Goal: Obtain resource: Download file/media

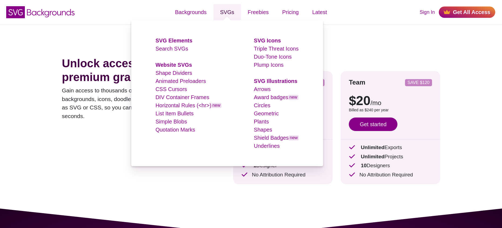
click at [228, 14] on link "SVGs" at bounding box center [227, 12] width 28 height 16
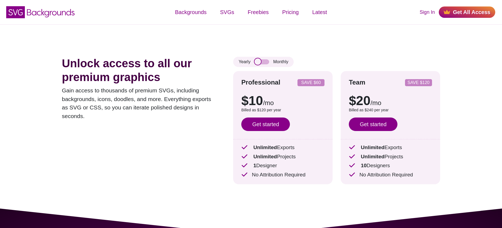
click at [264, 62] on input "checkbox" at bounding box center [262, 61] width 15 height 5
checkbox input "true"
drag, startPoint x: 310, startPoint y: 176, endPoint x: 250, endPoint y: 179, distance: 59.3
click at [250, 179] on div "Professional SAVE $60 $10 /mo $15 /mo Billed as $120 per year Save $60 with ann…" at bounding box center [282, 127] width 99 height 113
click at [0, 0] on div at bounding box center [0, 0] width 0 height 0
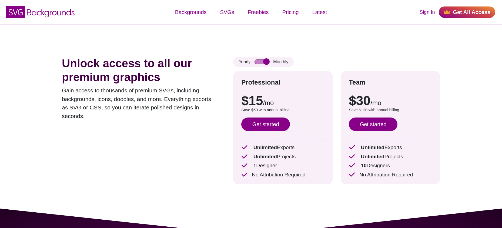
click at [264, 184] on div "Professional SAVE $60 $10 /mo $15 /mo Billed as $120 per year Save $60 with ann…" at bounding box center [282, 127] width 99 height 113
click at [275, 124] on link "Get started" at bounding box center [265, 125] width 49 height 14
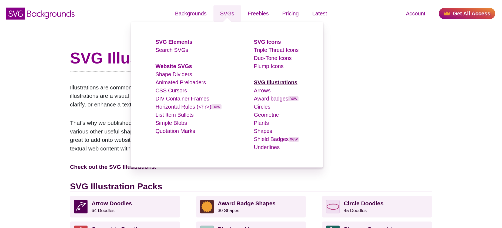
click at [284, 83] on strong "SVG Illustrations" at bounding box center [276, 82] width 44 height 6
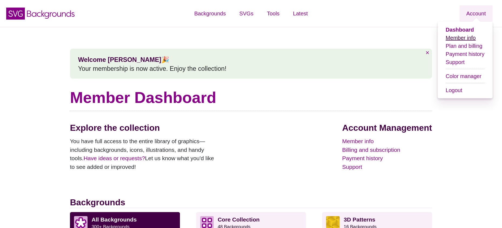
click at [462, 37] on link "Member info" at bounding box center [461, 38] width 30 height 6
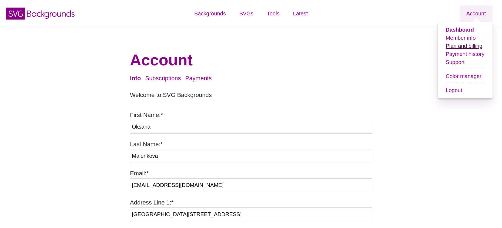
click at [470, 47] on link "Plan and billing" at bounding box center [464, 46] width 37 height 6
click at [465, 46] on link "Plan and billing" at bounding box center [464, 46] width 37 height 6
click at [467, 47] on link "Plan and billing" at bounding box center [464, 46] width 37 height 6
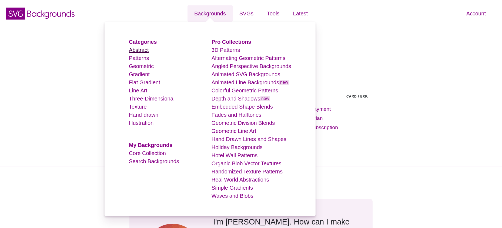
click at [145, 49] on link "Abstract" at bounding box center [139, 50] width 20 height 6
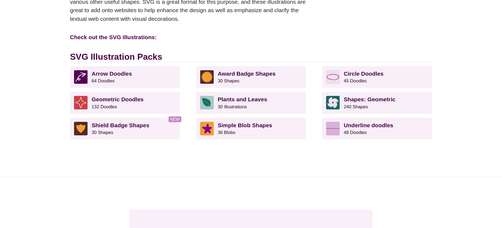
scroll to position [108, 0]
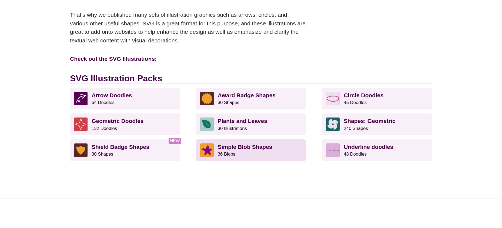
click at [258, 148] on strong "Simple Blob Shapes" at bounding box center [245, 147] width 55 height 6
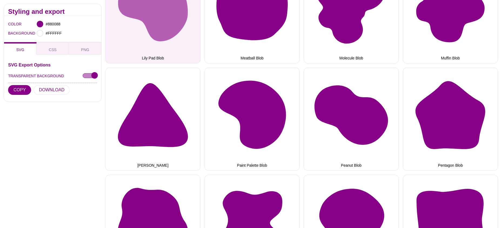
scroll to position [594, 0]
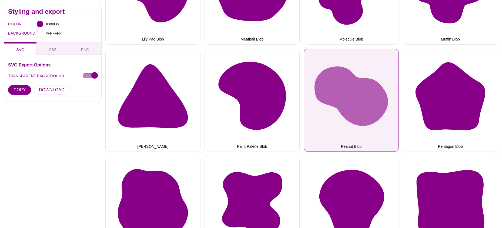
click at [365, 85] on button "Peanut Blob" at bounding box center [351, 100] width 95 height 103
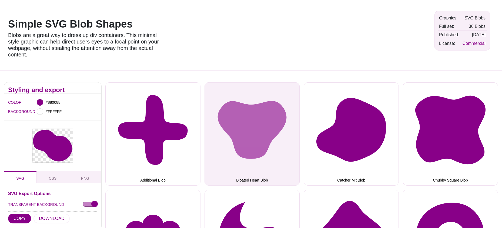
scroll to position [0, 0]
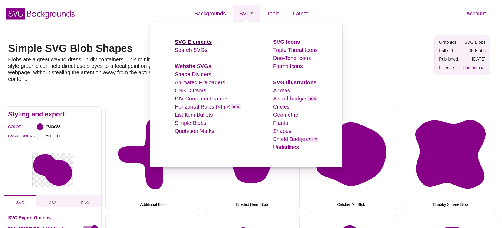
click at [196, 42] on strong "SVG Elements" at bounding box center [193, 42] width 37 height 6
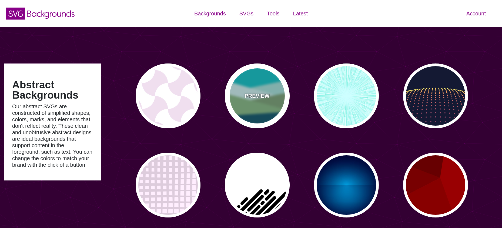
click at [256, 95] on p "PREVIEW" at bounding box center [257, 96] width 25 height 8
type input "#00BFC5"
type input "#A0E2DB"
type input "#CBF2F3"
type input "#719D71"
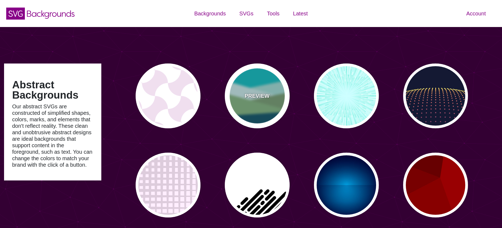
type input "#7EB67E"
type input "#004D66"
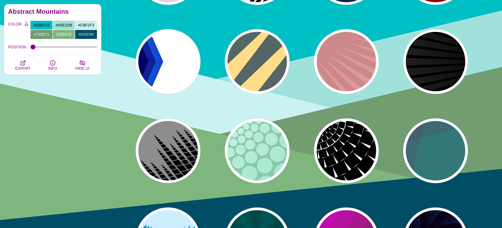
scroll to position [216, 0]
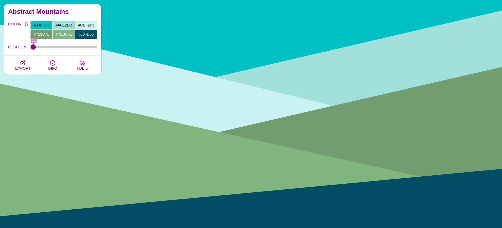
type input "0"
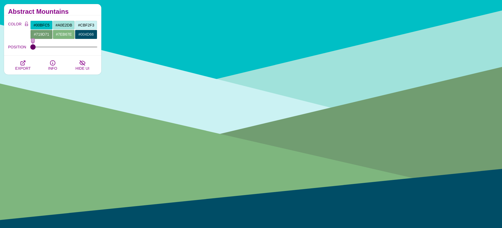
drag, startPoint x: 34, startPoint y: 47, endPoint x: 23, endPoint y: 51, distance: 11.8
click at [31, 48] on input "POSITION" at bounding box center [64, 47] width 67 height 2
click at [21, 66] on span "EXPORT" at bounding box center [22, 68] width 15 height 4
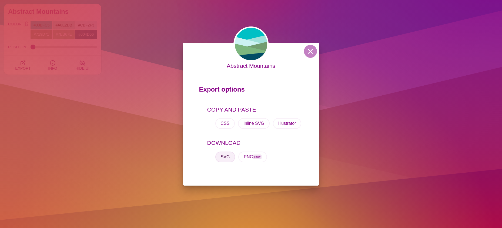
click at [225, 157] on button "SVG" at bounding box center [225, 157] width 20 height 11
click at [134, 20] on div "Abstract Mountains Export options COPY AND PASTE CSS Inline SVG Illustrator DOW…" at bounding box center [251, 114] width 502 height 228
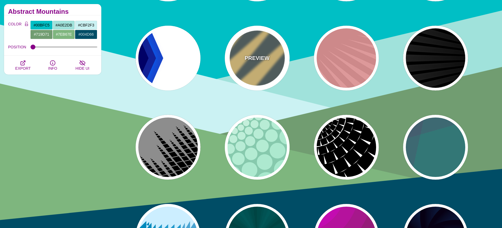
click at [248, 44] on div "PREVIEW" at bounding box center [257, 58] width 65 height 65
type input "#556666"
type input "#FFDD88"
type input "#778888"
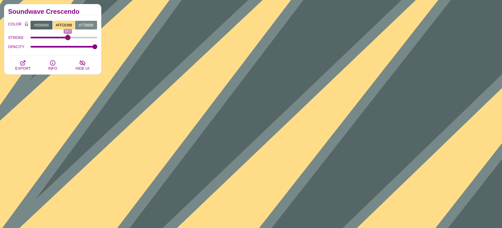
drag, startPoint x: 58, startPoint y: 36, endPoint x: 68, endPoint y: 36, distance: 10.0
type input "19.7"
click at [68, 36] on input "STROKE" at bounding box center [64, 37] width 67 height 2
click at [87, 25] on input "#778888" at bounding box center [86, 25] width 22 height 9
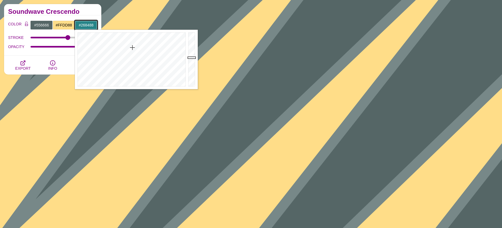
type input "#268288"
drag, startPoint x: 135, startPoint y: 67, endPoint x: 133, endPoint y: 48, distance: 19.6
click at [133, 48] on div at bounding box center [131, 59] width 112 height 59
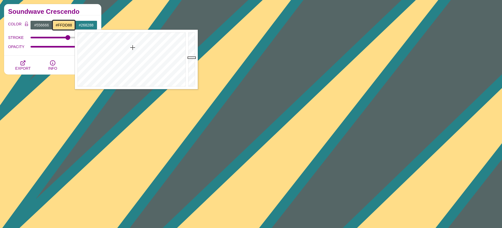
click at [62, 25] on input "#FFDD88" at bounding box center [64, 25] width 22 height 9
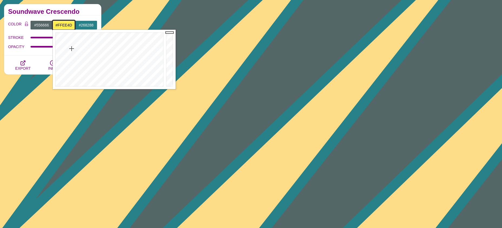
type input "#FFEB4D"
drag, startPoint x: 69, startPoint y: 54, endPoint x: 71, endPoint y: 49, distance: 5.8
click at [71, 49] on div at bounding box center [109, 59] width 112 height 59
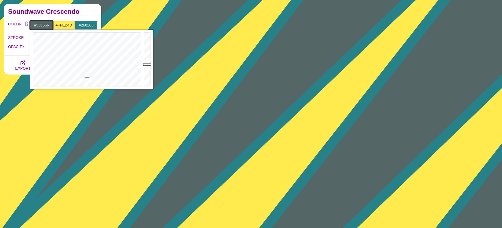
click at [45, 24] on input "#556666" at bounding box center [41, 25] width 22 height 9
type input "#412466"
drag, startPoint x: 86, startPoint y: 52, endPoint x: 113, endPoint y: 51, distance: 27.3
click at [113, 51] on div at bounding box center [86, 59] width 112 height 59
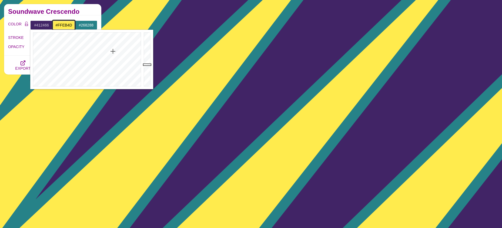
click at [65, 26] on input "#FFEB4D" at bounding box center [64, 25] width 22 height 9
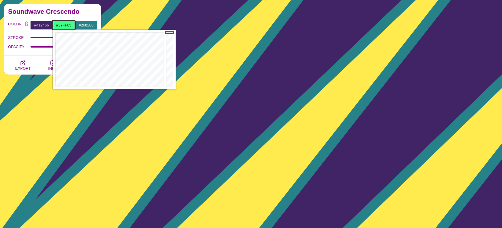
type input "#36FF85"
drag, startPoint x: 76, startPoint y: 50, endPoint x: 98, endPoint y: 44, distance: 23.2
click at [98, 44] on div at bounding box center [109, 59] width 112 height 59
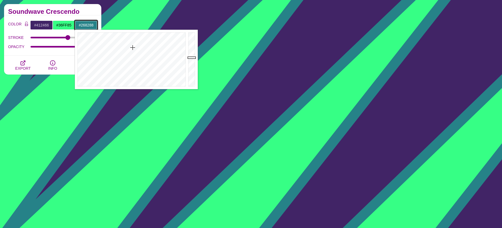
click at [85, 22] on input "#268288" at bounding box center [86, 25] width 22 height 9
drag, startPoint x: 136, startPoint y: 47, endPoint x: 173, endPoint y: 44, distance: 36.9
click at [173, 44] on div at bounding box center [131, 59] width 112 height 59
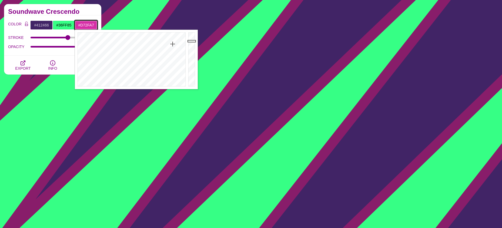
type input "#DA2FA9"
drag, startPoint x: 190, startPoint y: 56, endPoint x: 190, endPoint y: 40, distance: 15.9
click at [190, 40] on div at bounding box center [192, 59] width 11 height 59
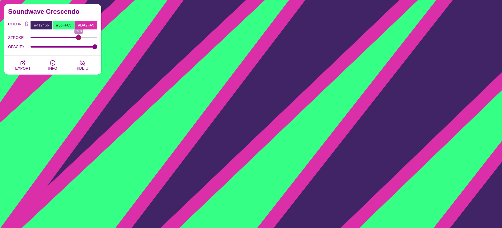
drag, startPoint x: 66, startPoint y: 37, endPoint x: 79, endPoint y: 38, distance: 13.0
type input "25.8"
click at [79, 38] on input "STROKE" at bounding box center [64, 37] width 67 height 2
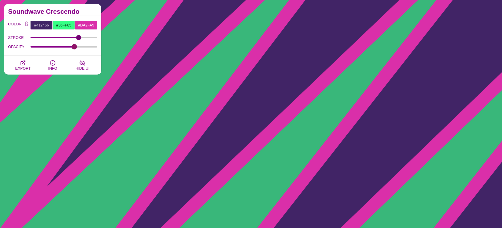
drag, startPoint x: 94, startPoint y: 47, endPoint x: 74, endPoint y: 46, distance: 19.5
type input "0.67"
click at [74, 46] on input "OPACITY" at bounding box center [64, 47] width 67 height 2
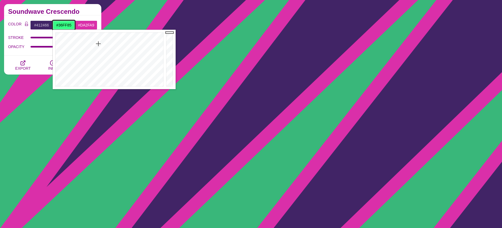
click at [64, 25] on input "#36FF85" at bounding box center [64, 25] width 22 height 9
type input "#FF33E8"
click at [147, 43] on div at bounding box center [109, 59] width 112 height 59
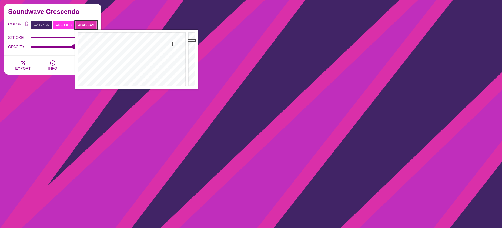
click at [83, 23] on input "#DA2FA9" at bounding box center [86, 25] width 22 height 9
drag, startPoint x: 108, startPoint y: 45, endPoint x: 116, endPoint y: 43, distance: 9.2
click at [116, 43] on div at bounding box center [131, 59] width 112 height 59
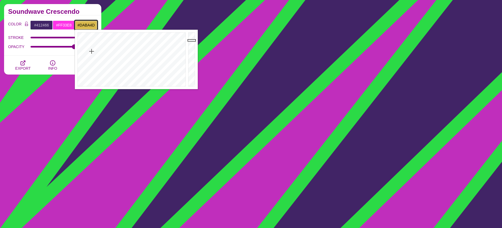
drag, startPoint x: 104, startPoint y: 45, endPoint x: 92, endPoint y: 51, distance: 14.0
click at [92, 51] on div at bounding box center [131, 59] width 112 height 59
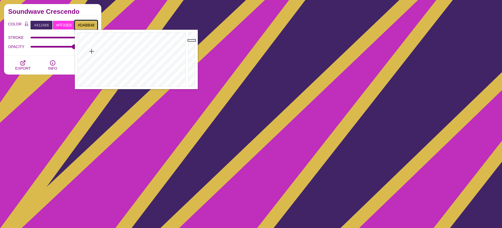
type input "#DABB46"
click at [92, 50] on div at bounding box center [131, 59] width 112 height 59
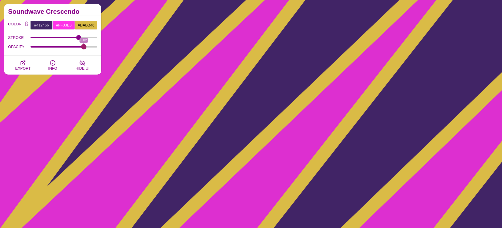
drag, startPoint x: 72, startPoint y: 47, endPoint x: 84, endPoint y: 46, distance: 11.4
type input "0.82"
click at [84, 46] on input "OPACITY" at bounding box center [64, 47] width 67 height 2
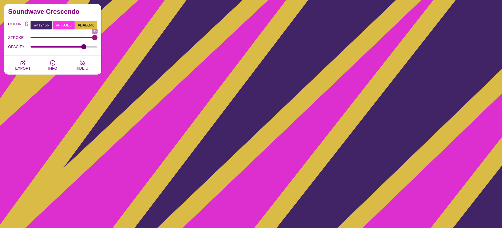
drag, startPoint x: 77, startPoint y: 36, endPoint x: 104, endPoint y: 35, distance: 26.5
type input "35"
click at [98, 36] on input "STROKE" at bounding box center [64, 37] width 67 height 2
click at [23, 66] on span "EXPORT" at bounding box center [22, 68] width 15 height 4
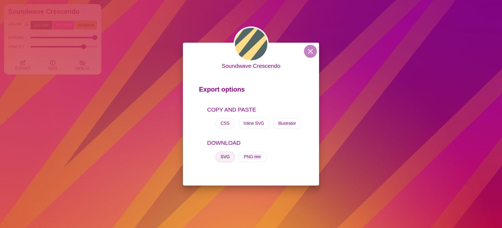
click at [225, 157] on button "SVG" at bounding box center [225, 157] width 20 height 11
click at [119, 52] on div "Soundwave Crescendo Export options COPY AND PASTE CSS Inline SVG Illustrator DO…" at bounding box center [251, 114] width 502 height 228
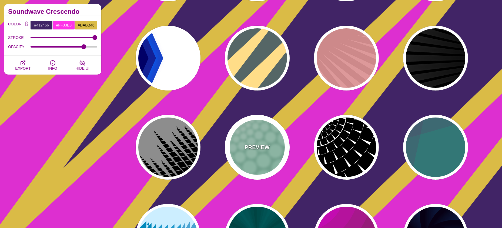
click at [254, 143] on div "PREVIEW" at bounding box center [257, 147] width 65 height 65
type input "#85C9AD"
type input "#96E3C3"
type input "#FFFFFF"
type input "0"
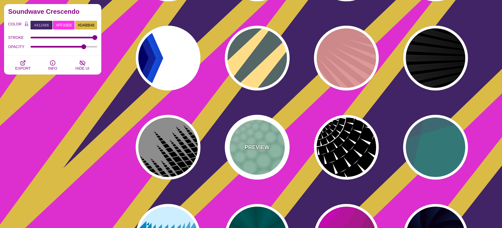
type input "0"
type input "100"
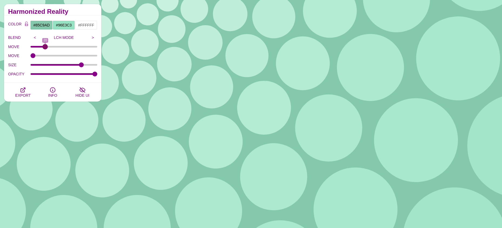
drag, startPoint x: 34, startPoint y: 46, endPoint x: 45, endPoint y: 46, distance: 11.9
type input "20"
click at [45, 46] on input "MOVE" at bounding box center [64, 47] width 67 height 2
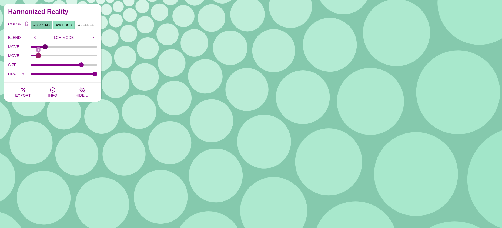
drag, startPoint x: 32, startPoint y: 55, endPoint x: 39, endPoint y: 55, distance: 6.5
type input "9"
click at [39, 55] on input "MOVE" at bounding box center [64, 56] width 67 height 2
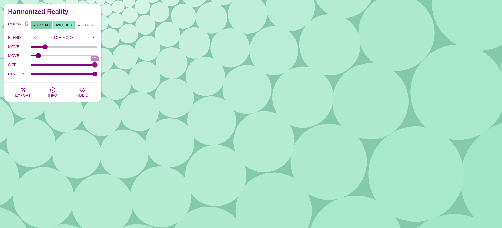
drag, startPoint x: 78, startPoint y: 65, endPoint x: 129, endPoint y: 64, distance: 51.6
type input "125"
click at [98, 64] on input "SIZE" at bounding box center [64, 65] width 67 height 2
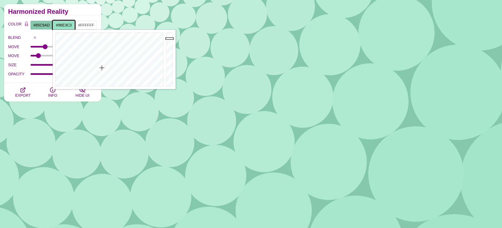
click at [65, 26] on input "#96E3C3" at bounding box center [64, 25] width 22 height 9
type input "#3A90E3"
drag, startPoint x: 119, startPoint y: 56, endPoint x: 118, endPoint y: 46, distance: 9.8
click at [118, 46] on div at bounding box center [109, 59] width 112 height 59
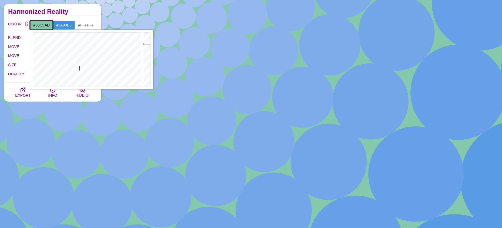
click at [45, 25] on input "#85C9AD" at bounding box center [41, 25] width 22 height 9
drag, startPoint x: 81, startPoint y: 52, endPoint x: 62, endPoint y: 45, distance: 20.3
click at [62, 45] on div at bounding box center [86, 59] width 112 height 59
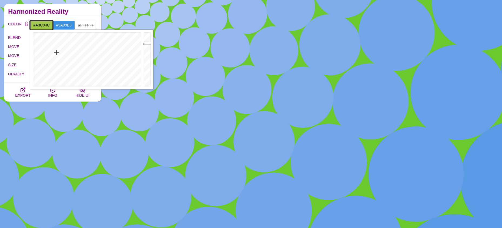
drag, startPoint x: 62, startPoint y: 45, endPoint x: 56, endPoint y: 53, distance: 9.2
click at [56, 53] on div at bounding box center [86, 59] width 112 height 59
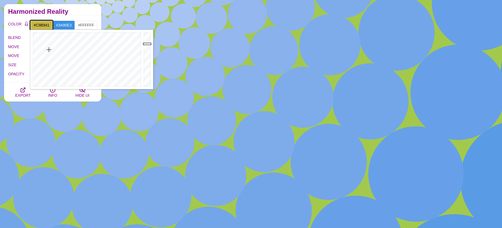
drag, startPoint x: 56, startPoint y: 53, endPoint x: 49, endPoint y: 50, distance: 8.1
click at [49, 50] on div at bounding box center [86, 59] width 112 height 59
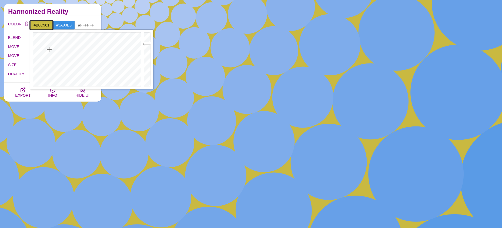
type input "#AFC962"
drag, startPoint x: 49, startPoint y: 50, endPoint x: 56, endPoint y: 59, distance: 11.2
click at [56, 59] on div at bounding box center [86, 59] width 112 height 59
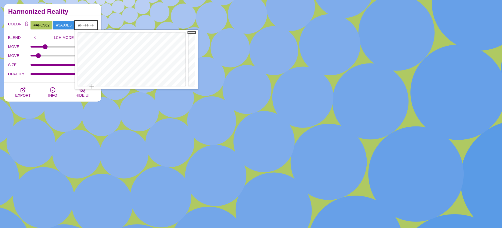
click at [87, 26] on input "#FFFFFF" at bounding box center [86, 25] width 22 height 9
drag, startPoint x: 114, startPoint y: 56, endPoint x: 137, endPoint y: 48, distance: 24.6
click at [137, 48] on div at bounding box center [131, 59] width 112 height 59
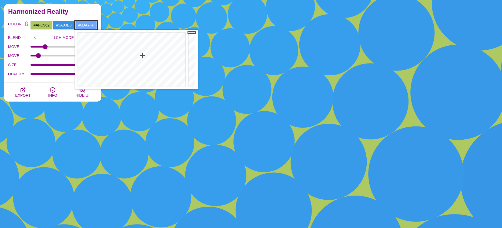
drag, startPoint x: 148, startPoint y: 49, endPoint x: 142, endPoint y: 55, distance: 9.0
click at [142, 55] on div at bounding box center [131, 59] width 112 height 59
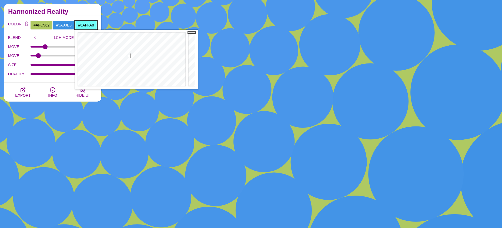
type input "#6AFFA6"
drag, startPoint x: 141, startPoint y: 56, endPoint x: 121, endPoint y: 55, distance: 20.0
click at [121, 55] on div at bounding box center [131, 59] width 112 height 59
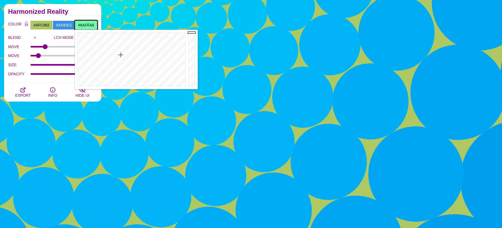
click at [121, 55] on div at bounding box center [131, 59] width 112 height 59
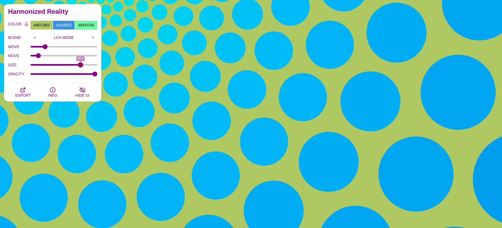
drag, startPoint x: 44, startPoint y: 64, endPoint x: 81, endPoint y: 66, distance: 37.1
type input "98.4"
click at [81, 66] on input "SIZE" at bounding box center [64, 65] width 67 height 2
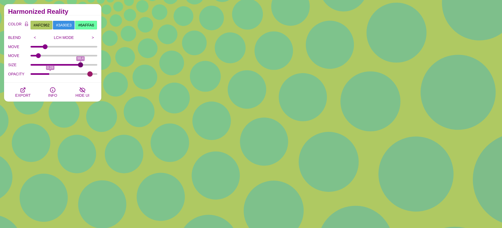
type input "1"
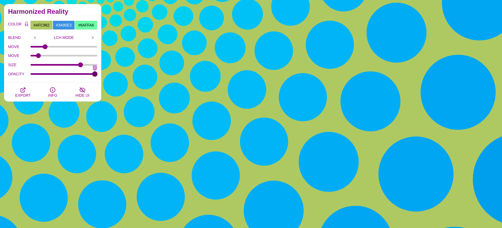
drag, startPoint x: 74, startPoint y: 72, endPoint x: 83, endPoint y: 82, distance: 13.2
click at [98, 75] on input "OPACITY" at bounding box center [64, 74] width 67 height 2
click at [23, 92] on icon "button" at bounding box center [23, 90] width 6 height 6
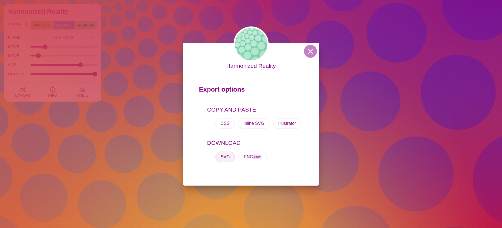
click at [222, 156] on button "SVG" at bounding box center [225, 157] width 20 height 11
click at [56, 128] on div "Harmonized Reality Export options COPY AND PASTE CSS Inline SVG Illustrator DOW…" at bounding box center [251, 114] width 502 height 228
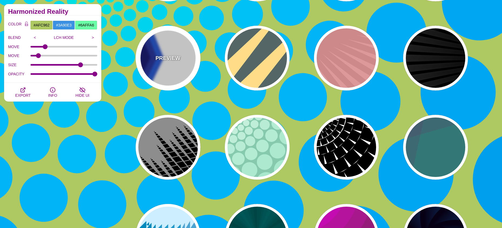
click at [157, 60] on p "PREVIEW" at bounding box center [167, 58] width 25 height 8
type input "#FFFFFF"
type input "#000066"
type input "#0066FF"
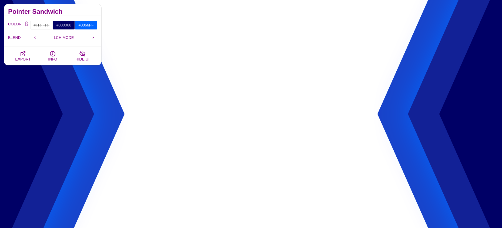
click at [61, 37] on p "LCH MODE" at bounding box center [63, 37] width 49 height 4
click at [91, 37] on input ">" at bounding box center [92, 38] width 9 height 8
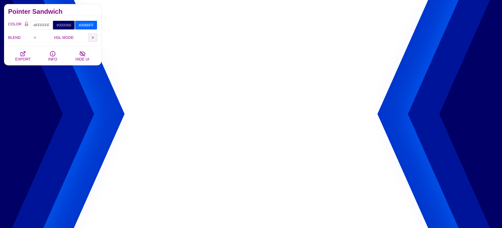
click at [91, 37] on input ">" at bounding box center [92, 38] width 9 height 8
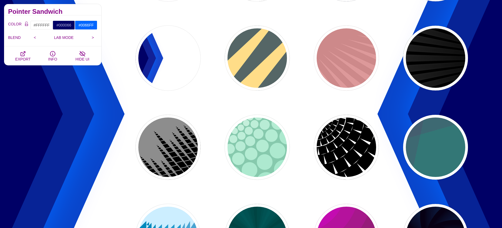
drag, startPoint x: 111, startPoint y: 108, endPoint x: 156, endPoint y: 113, distance: 45.7
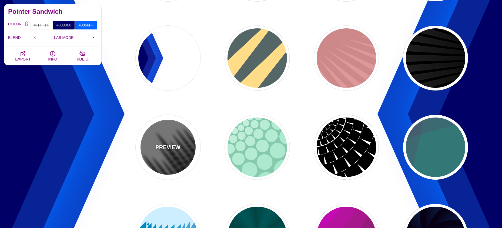
click at [175, 144] on p "PREVIEW" at bounding box center [167, 147] width 25 height 8
type input "#777777"
type input "#000000"
type input "#FFFFFF"
type input "0"
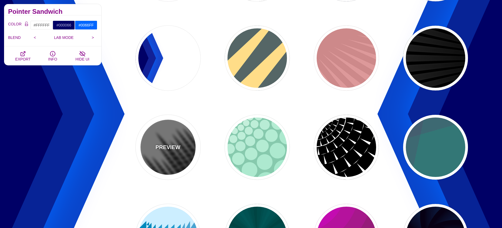
type input "0"
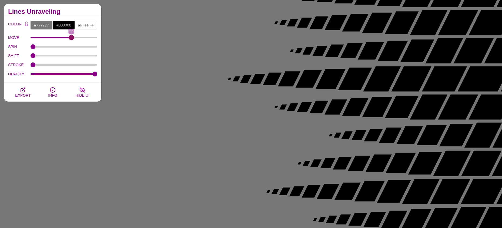
drag, startPoint x: 34, startPoint y: 38, endPoint x: 45, endPoint y: 43, distance: 12.5
type input "61"
click at [71, 38] on input "MOVE" at bounding box center [64, 37] width 67 height 2
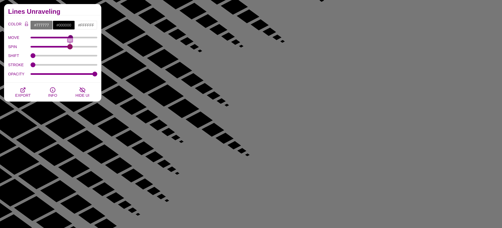
type input "60"
click at [70, 46] on input "SPIN" at bounding box center [64, 47] width 67 height 2
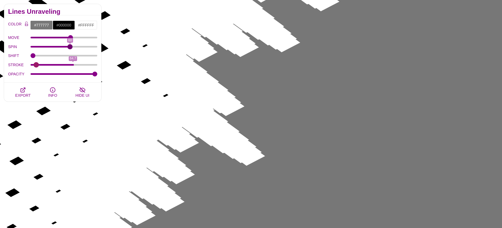
type input "0"
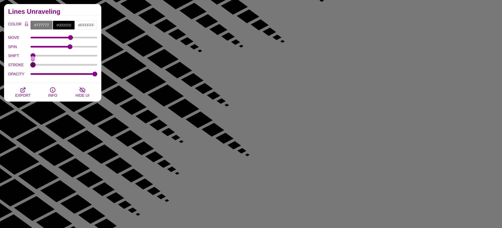
drag, startPoint x: 40, startPoint y: 65, endPoint x: 1, endPoint y: 62, distance: 39.6
click at [31, 64] on input "STROKE" at bounding box center [64, 65] width 67 height 2
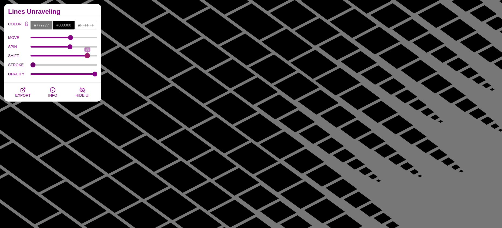
drag, startPoint x: 33, startPoint y: 55, endPoint x: 61, endPoint y: 44, distance: 30.0
type input "87"
click at [87, 56] on input "SHIFT" at bounding box center [64, 56] width 67 height 2
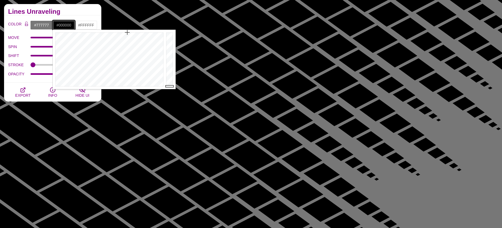
click at [63, 26] on input "#000000" at bounding box center [64, 25] width 22 height 9
type input "#4343FF"
drag, startPoint x: 123, startPoint y: 48, endPoint x: 127, endPoint y: 46, distance: 4.5
click at [127, 46] on div at bounding box center [109, 59] width 112 height 59
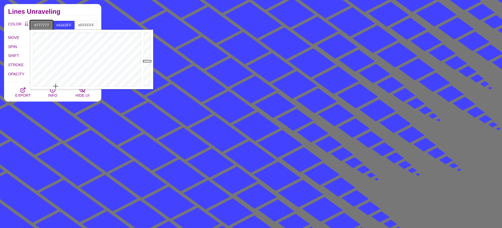
click at [45, 26] on input "#777777" at bounding box center [41, 25] width 22 height 9
drag, startPoint x: 58, startPoint y: 49, endPoint x: 53, endPoint y: 54, distance: 7.3
click at [53, 54] on div at bounding box center [86, 59] width 112 height 59
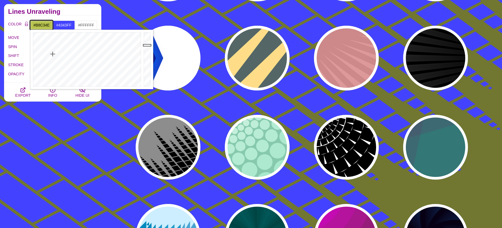
click at [150, 45] on div at bounding box center [147, 59] width 11 height 59
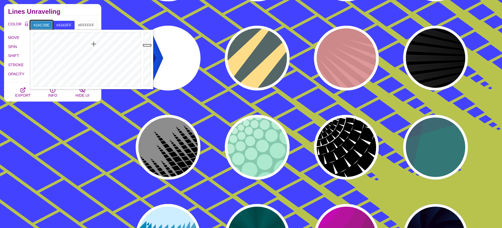
type input "#2AC397"
drag, startPoint x: 60, startPoint y: 49, endPoint x: 82, endPoint y: 44, distance: 22.2
click at [82, 44] on div at bounding box center [86, 59] width 112 height 59
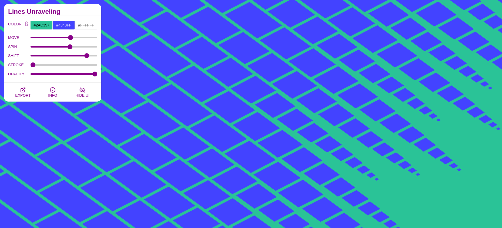
click at [17, 48] on label "SPIN" at bounding box center [19, 46] width 22 height 7
click at [31, 48] on input "SPIN" at bounding box center [64, 47] width 67 height 2
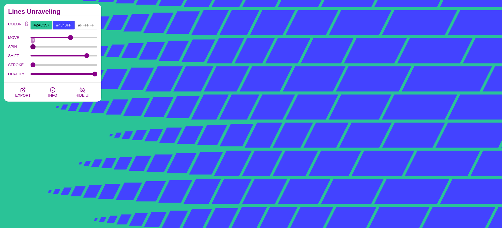
drag, startPoint x: 47, startPoint y: 48, endPoint x: 61, endPoint y: 42, distance: 15.2
type input "0"
click at [31, 48] on input "SPIN" at bounding box center [64, 47] width 67 height 2
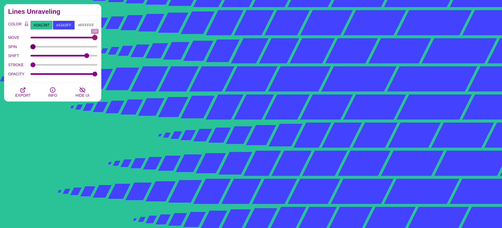
drag, startPoint x: 61, startPoint y: 39, endPoint x: 96, endPoint y: 52, distance: 37.1
type input "100"
click at [98, 39] on input "MOVE" at bounding box center [64, 37] width 67 height 2
type input "1"
drag, startPoint x: 94, startPoint y: 73, endPoint x: 40, endPoint y: 65, distance: 54.9
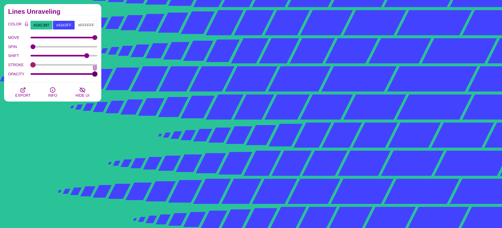
click at [98, 73] on input "OPACITY" at bounding box center [64, 74] width 67 height 2
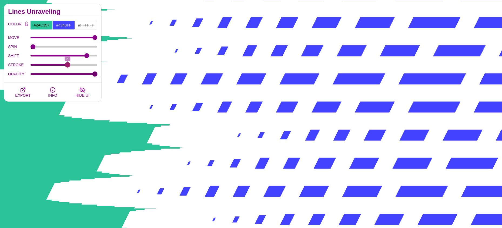
type input "0"
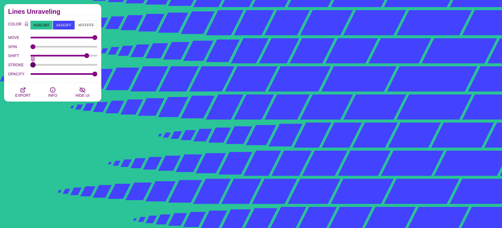
drag, startPoint x: 35, startPoint y: 65, endPoint x: -4, endPoint y: 63, distance: 39.0
click at [31, 64] on input "STROKE" at bounding box center [64, 65] width 67 height 2
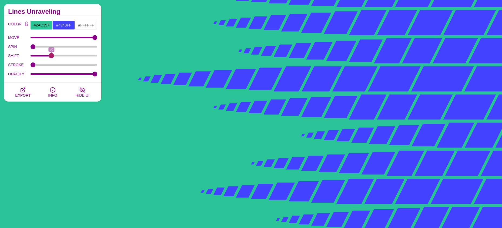
drag, startPoint x: 88, startPoint y: 57, endPoint x: 69, endPoint y: 70, distance: 22.0
type input "29"
click at [51, 57] on input "SHIFT" at bounding box center [64, 56] width 67 height 2
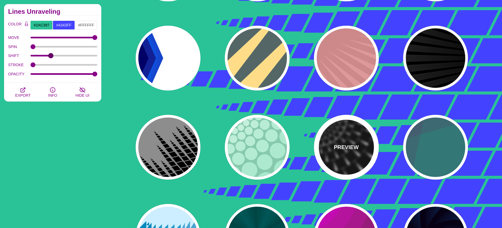
click at [347, 151] on p "PREVIEW" at bounding box center [346, 147] width 25 height 8
type input "#FFFFFF"
type input "#000000"
type input "0"
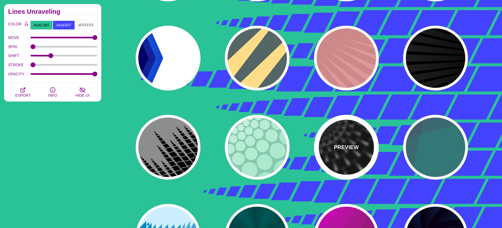
type input "100"
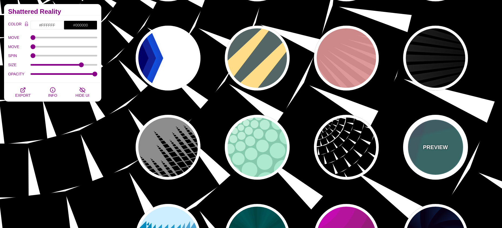
click at [431, 148] on p "PREVIEW" at bounding box center [435, 147] width 25 height 8
type input "#337777"
type input "#663366"
type input "#55CC77"
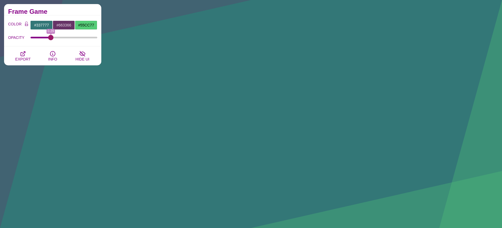
drag, startPoint x: 48, startPoint y: 38, endPoint x: 51, endPoint y: 41, distance: 5.0
type input "0.29"
click at [51, 39] on input "OPACITY" at bounding box center [64, 37] width 67 height 2
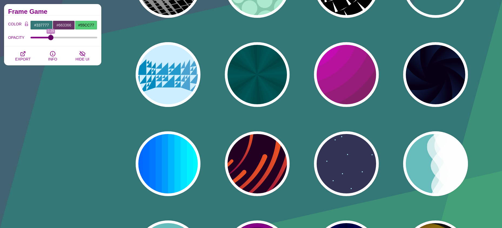
scroll to position [378, 0]
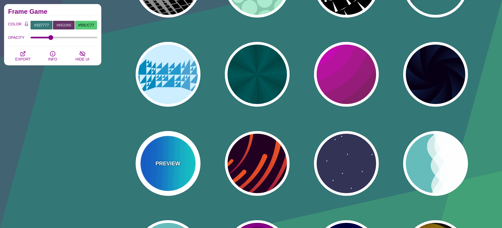
click at [172, 173] on div "PREVIEW" at bounding box center [168, 163] width 65 height 65
type input "#00FFFF"
type input "#0066FF"
type input "0.25"
type input "12"
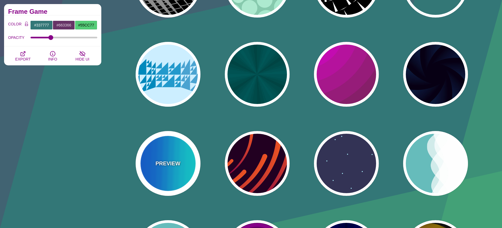
type input "999"
type input "0"
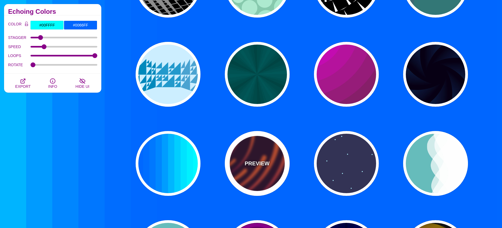
click at [260, 169] on div "PREVIEW" at bounding box center [257, 163] width 65 height 65
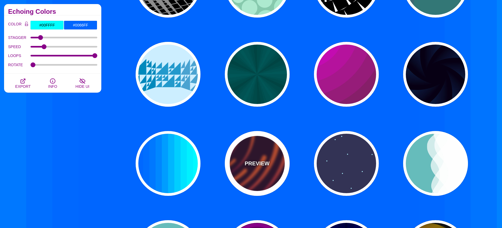
type input "#220022"
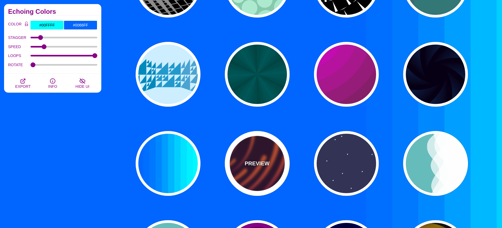
type input "#EE5522"
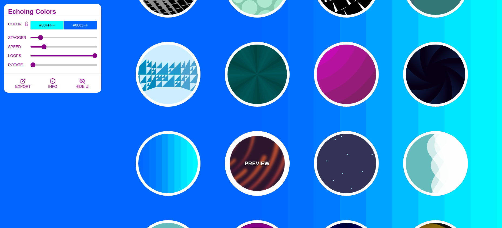
type input "#220022"
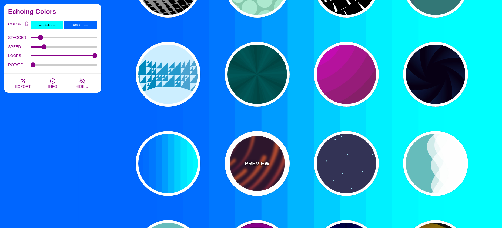
type input "50"
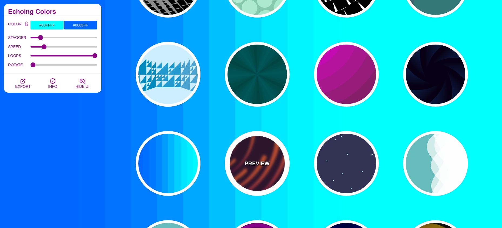
type input "99"
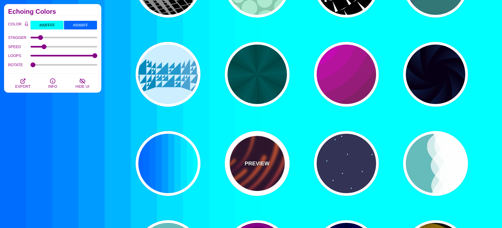
type input "0"
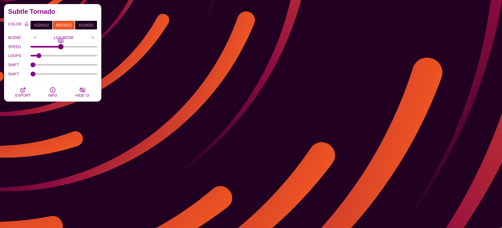
drag, startPoint x: 47, startPoint y: 45, endPoint x: 61, endPoint y: 46, distance: 13.8
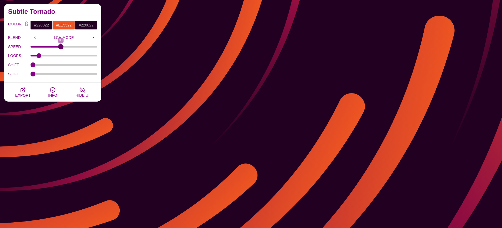
type input "93"
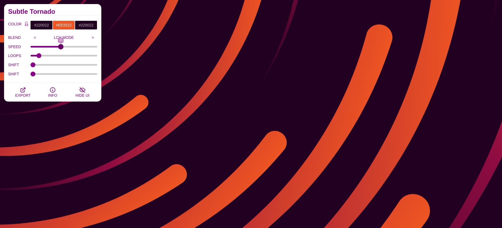
click at [61, 46] on input "SPEED" at bounding box center [64, 47] width 67 height 2
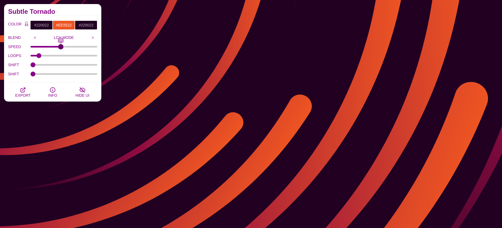
click at [73, 39] on p "LCH MODE" at bounding box center [63, 37] width 49 height 4
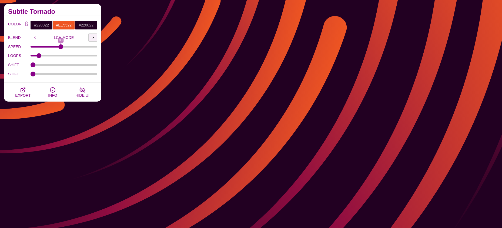
click at [93, 36] on input ">" at bounding box center [92, 38] width 9 height 8
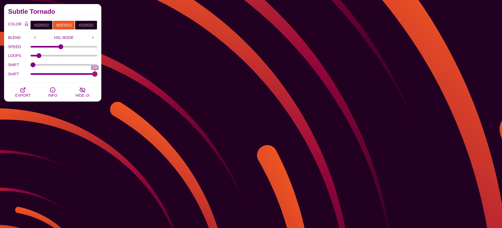
drag, startPoint x: 33, startPoint y: 73, endPoint x: 103, endPoint y: 78, distance: 70.4
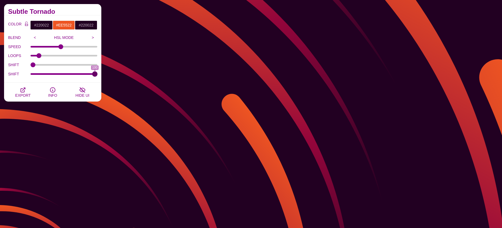
type input "100"
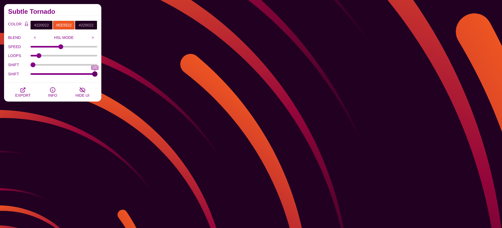
click at [98, 75] on input "SHIFT" at bounding box center [64, 74] width 67 height 2
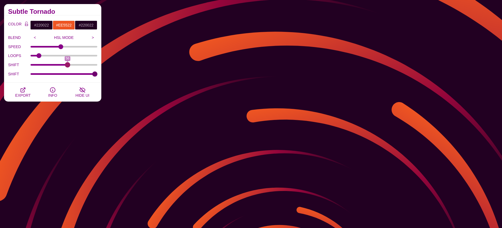
drag, startPoint x: 34, startPoint y: 65, endPoint x: 68, endPoint y: 70, distance: 34.7
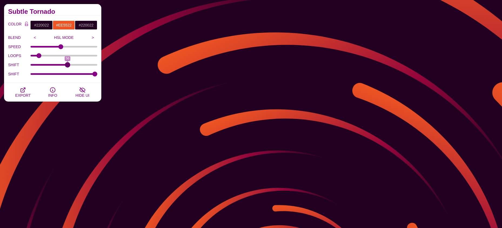
type input "56"
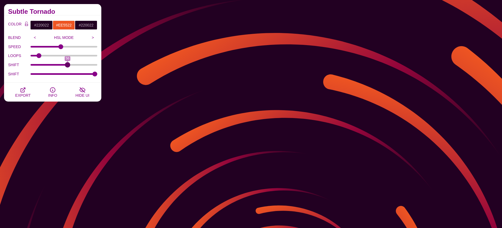
click at [68, 66] on input "SHIFT" at bounding box center [64, 65] width 67 height 2
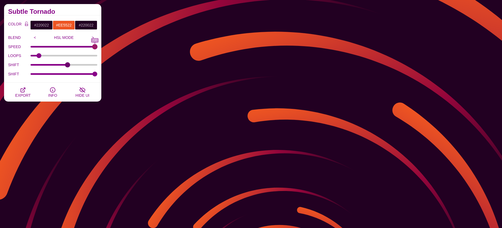
drag, startPoint x: 58, startPoint y: 46, endPoint x: 120, endPoint y: 49, distance: 61.5
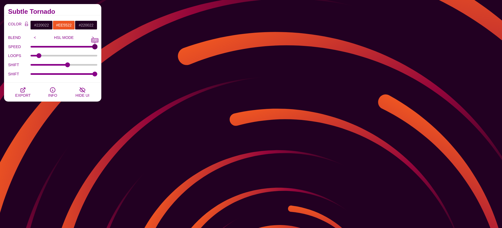
type input "200"
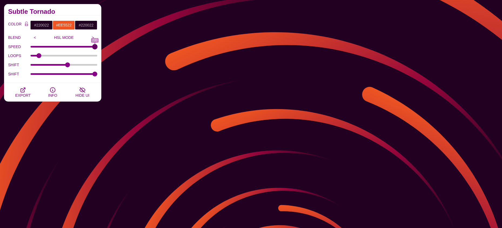
click at [98, 48] on input "SPEED" at bounding box center [64, 47] width 67 height 2
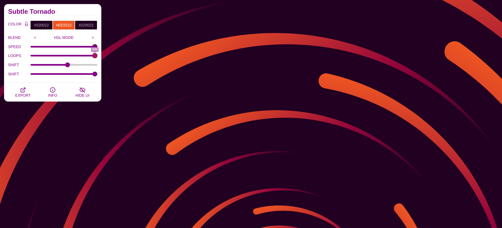
drag, startPoint x: 39, startPoint y: 56, endPoint x: 101, endPoint y: 59, distance: 61.7
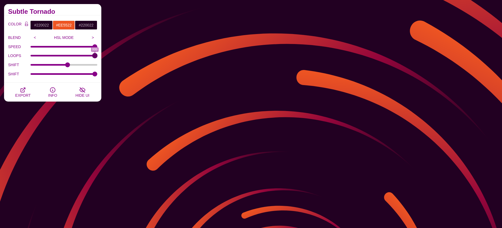
type input "999"
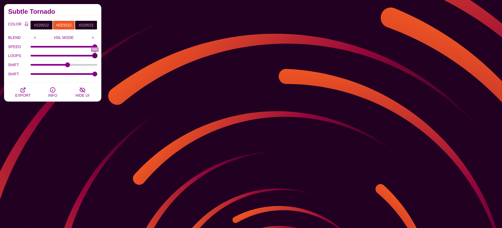
click at [98, 57] on input "LOOPS" at bounding box center [64, 56] width 67 height 2
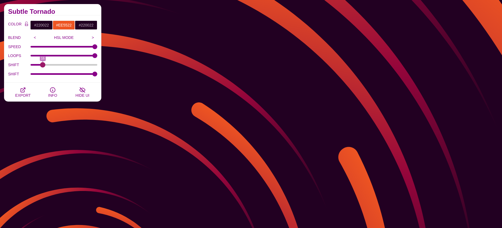
drag, startPoint x: 65, startPoint y: 64, endPoint x: 43, endPoint y: 65, distance: 21.9
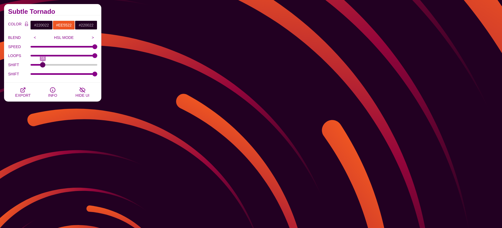
type input "16"
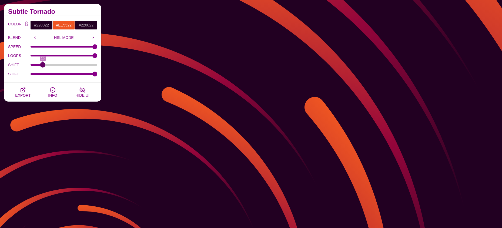
click at [43, 65] on input "SHIFT" at bounding box center [64, 65] width 67 height 2
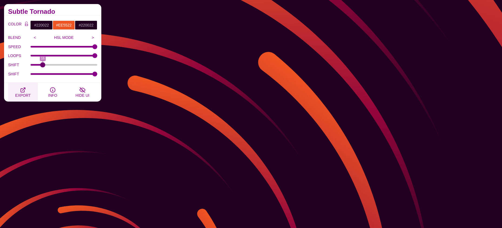
click at [26, 90] on button "EXPORT" at bounding box center [23, 92] width 30 height 19
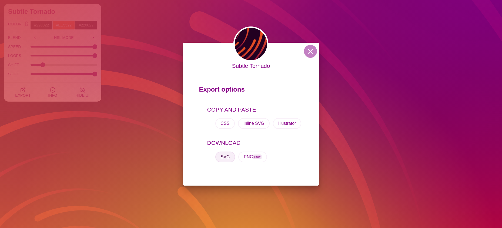
click at [224, 155] on button "SVG" at bounding box center [225, 157] width 20 height 11
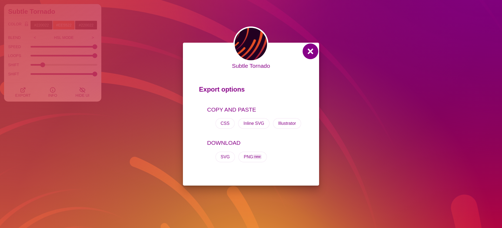
drag, startPoint x: 309, startPoint y: 51, endPoint x: 307, endPoint y: 53, distance: 2.9
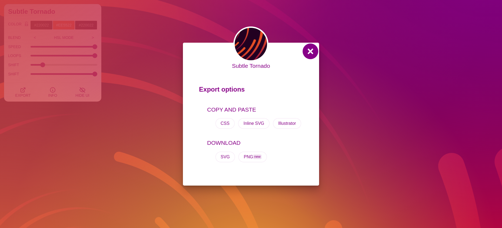
click at [309, 51] on button at bounding box center [310, 51] width 13 height 13
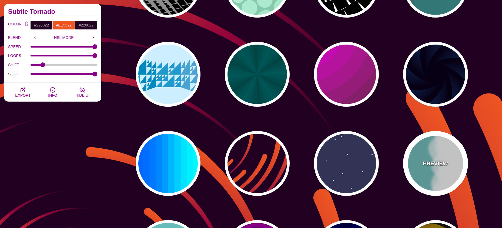
click at [437, 165] on p "PREVIEW" at bounding box center [435, 163] width 25 height 8
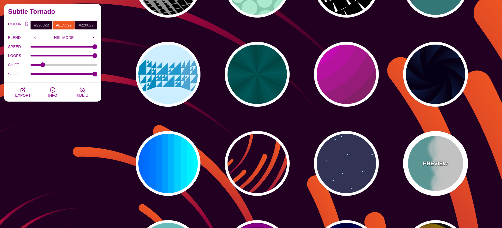
type input "#66BBBB"
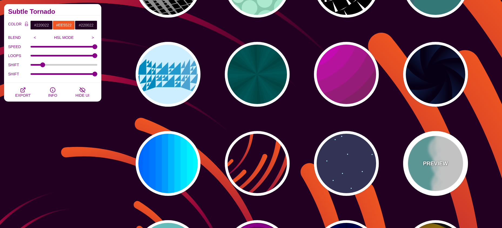
type input "#FFFFFF"
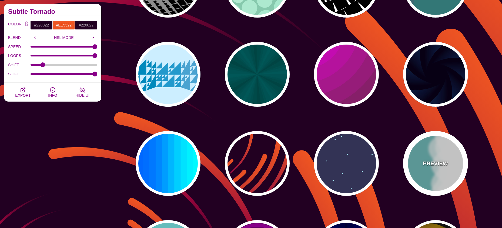
type input "#FFFFFF"
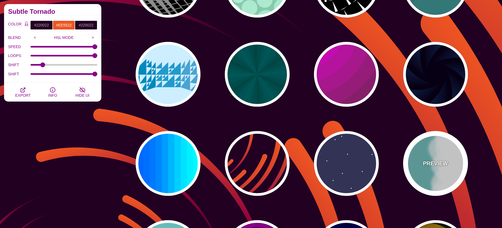
type input "0"
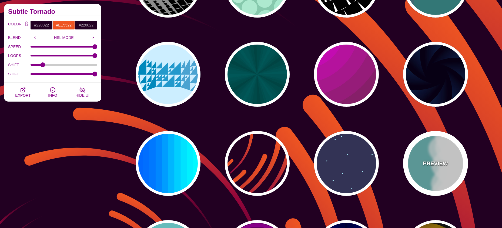
type input "1"
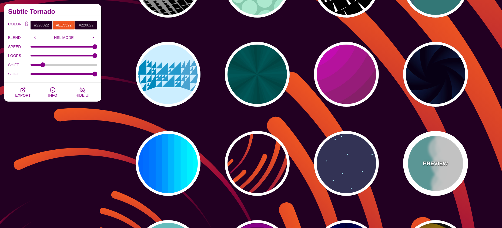
type input "0.7"
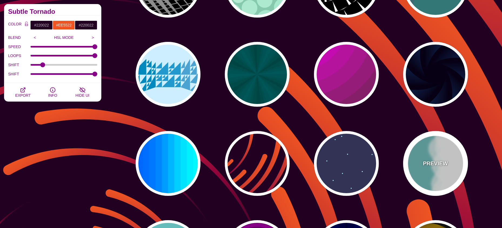
type input "56"
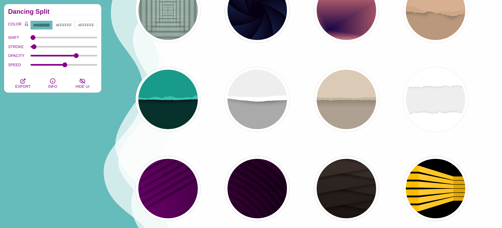
scroll to position [811, 0]
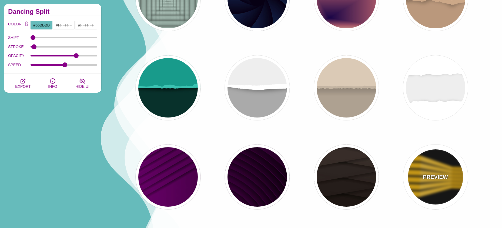
click at [424, 178] on p "PREVIEW" at bounding box center [435, 177] width 25 height 8
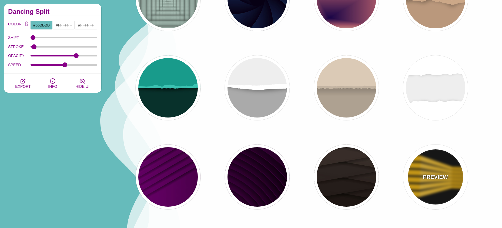
type input "#000000"
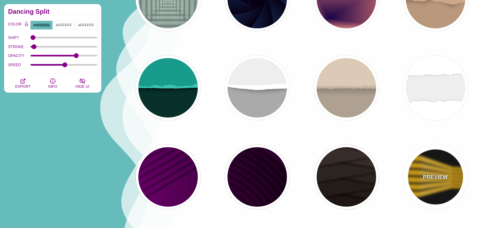
type input "#FFBB00"
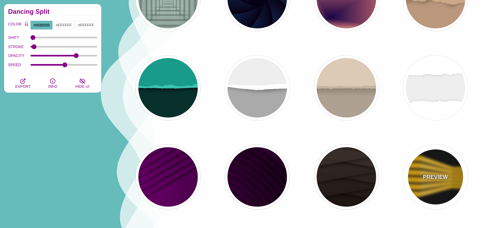
type input "900"
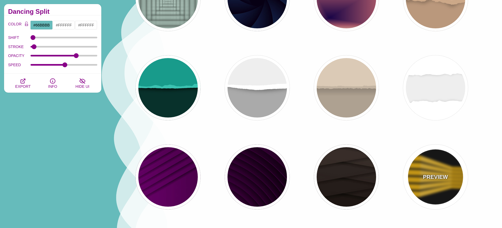
type input "100"
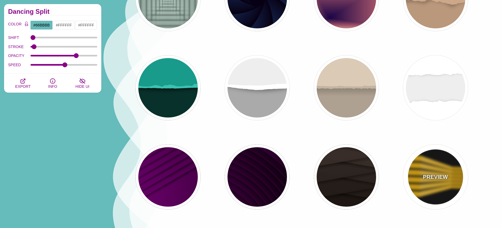
type input "1"
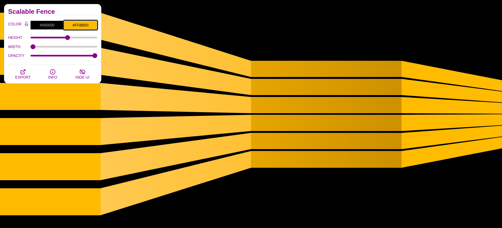
click at [87, 26] on input "#FFBB00" at bounding box center [81, 25] width 34 height 9
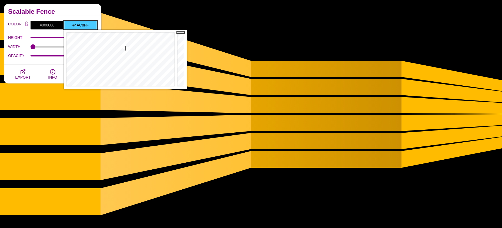
type input "#4AC3FF"
drag, startPoint x: 118, startPoint y: 55, endPoint x: 126, endPoint y: 48, distance: 11.1
click at [126, 48] on div at bounding box center [120, 59] width 112 height 59
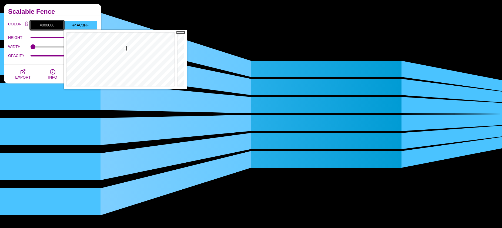
click at [49, 25] on input "#000000" at bounding box center [47, 25] width 34 height 9
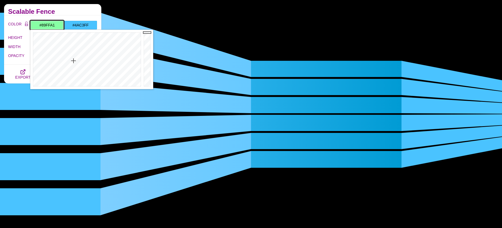
drag, startPoint x: 87, startPoint y: 62, endPoint x: 73, endPoint y: 61, distance: 14.6
click at [73, 61] on div at bounding box center [86, 59] width 112 height 59
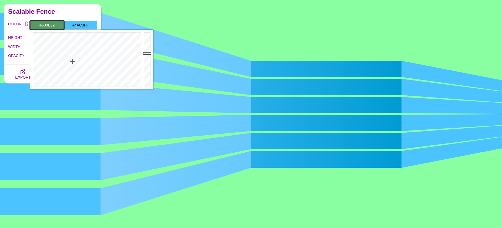
drag, startPoint x: 148, startPoint y: 33, endPoint x: 145, endPoint y: 54, distance: 20.8
click at [145, 54] on div at bounding box center [147, 59] width 11 height 59
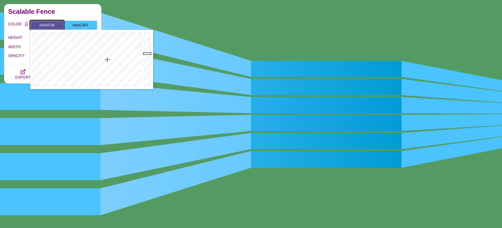
drag, startPoint x: 74, startPoint y: 61, endPoint x: 107, endPoint y: 60, distance: 33.3
click at [107, 60] on div at bounding box center [86, 59] width 112 height 59
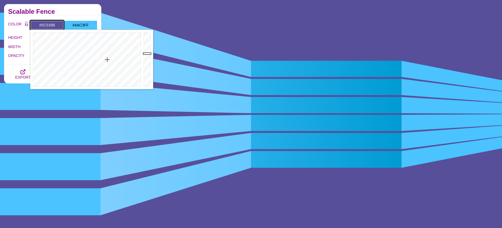
type input "#5D539B"
click at [107, 61] on div at bounding box center [86, 59] width 112 height 59
click at [79, 9] on div "Scalable Fence" at bounding box center [52, 9] width 97 height 11
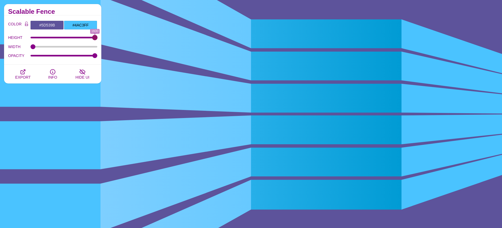
drag, startPoint x: 68, startPoint y: 37, endPoint x: 124, endPoint y: 38, distance: 55.9
type input "1600"
click at [98, 38] on input "HEIGHT" at bounding box center [64, 37] width 67 height 2
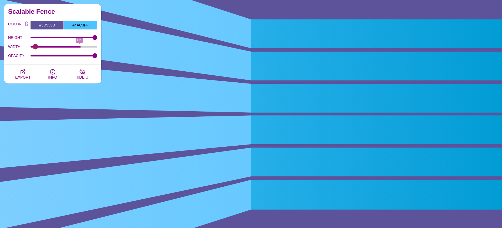
type input "100"
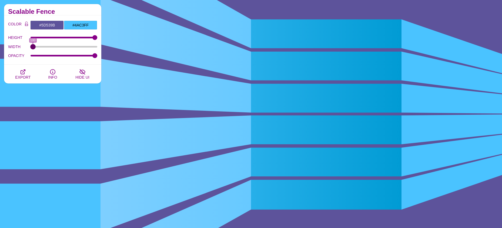
drag, startPoint x: 34, startPoint y: 46, endPoint x: 4, endPoint y: 44, distance: 29.5
click at [31, 46] on input "WIDTH" at bounding box center [64, 47] width 67 height 2
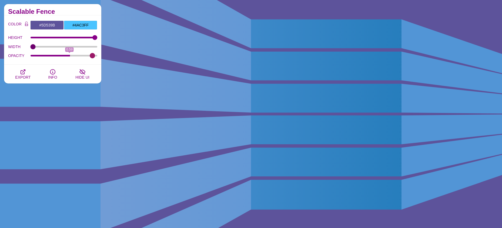
type input "1"
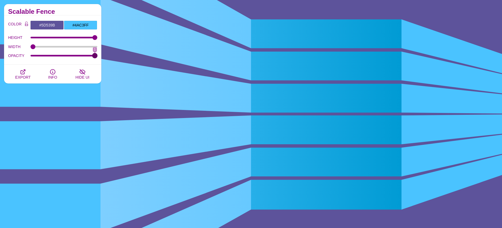
drag, startPoint x: 93, startPoint y: 56, endPoint x: 99, endPoint y: 57, distance: 6.5
click at [98, 57] on input "OPACITY" at bounding box center [64, 56] width 67 height 2
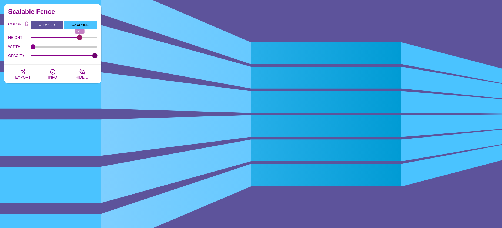
drag, startPoint x: 95, startPoint y: 37, endPoint x: 80, endPoint y: 38, distance: 15.4
type input "1212"
click at [80, 38] on input "HEIGHT" at bounding box center [64, 37] width 67 height 2
click at [22, 73] on icon "button" at bounding box center [23, 72] width 4 height 4
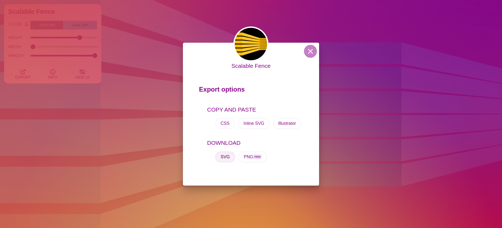
click at [219, 156] on button "SVG" at bounding box center [225, 157] width 20 height 11
click at [431, 132] on div "Scalable Fence Export options COPY AND PASTE CSS Inline SVG Illustrator DOWNLOA…" at bounding box center [251, 114] width 502 height 228
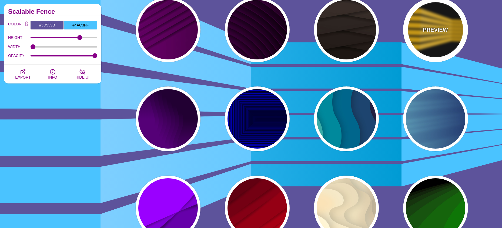
scroll to position [973, 0]
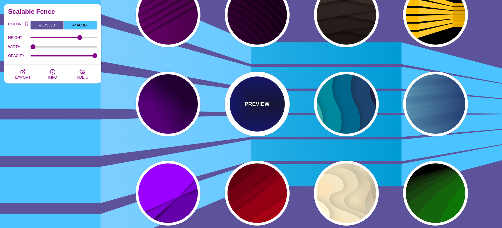
click at [260, 109] on div "PREVIEW" at bounding box center [257, 104] width 65 height 65
type input "#000033"
type input "#0000CC"
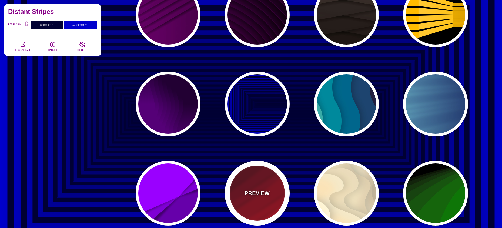
click at [255, 193] on p "PREVIEW" at bounding box center [257, 193] width 25 height 8
type input "#FF0000"
type input "#330000"
type input "0"
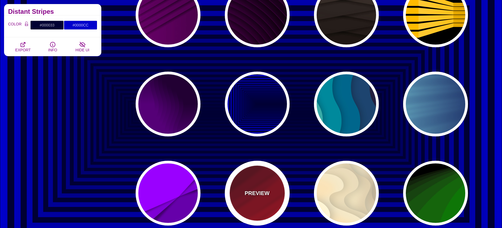
type input "0"
type input "0.5"
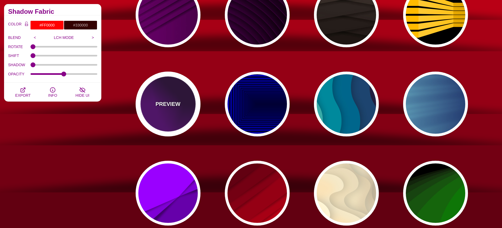
click at [149, 100] on div "PREVIEW" at bounding box center [168, 104] width 65 height 65
type input "#550077"
type input "#220033"
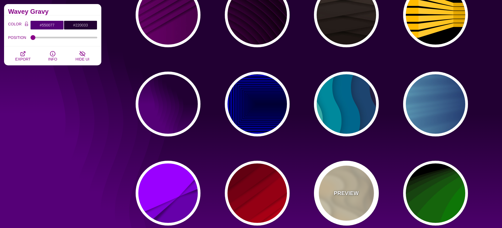
click at [337, 188] on div "PREVIEW" at bounding box center [346, 193] width 65 height 65
type input "#FFF7D7"
type input "#57250C"
type input "#FF8B28"
type input "0.7"
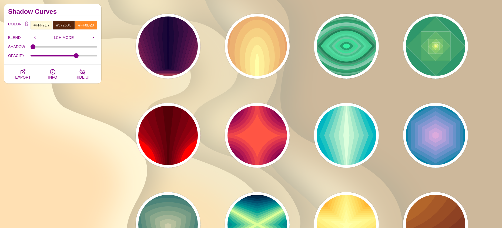
scroll to position [1324, 0]
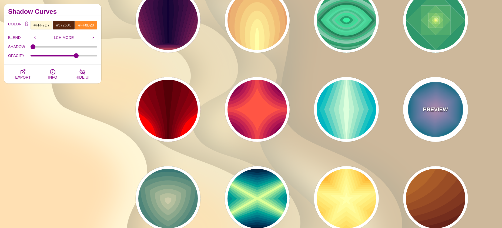
click at [439, 110] on p "PREVIEW" at bounding box center [435, 109] width 25 height 8
type input "#004422"
type input "#DDAADD"
type input "1"
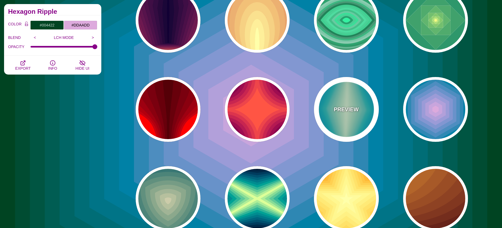
click at [343, 106] on p "PREVIEW" at bounding box center [346, 109] width 25 height 8
type input "#220088"
type input "#DDFFDD"
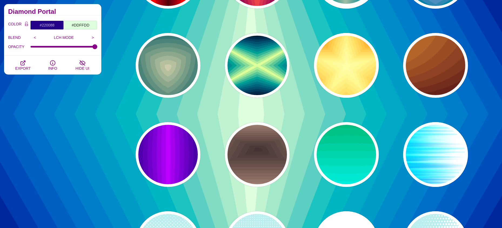
scroll to position [1459, 0]
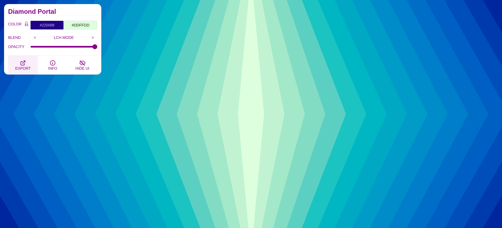
click at [26, 64] on button "EXPORT" at bounding box center [23, 65] width 30 height 19
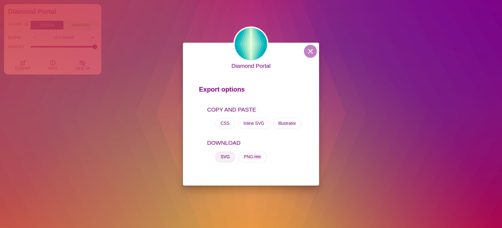
click at [221, 156] on button "SVG" at bounding box center [225, 157] width 20 height 11
click at [308, 49] on button at bounding box center [310, 51] width 13 height 13
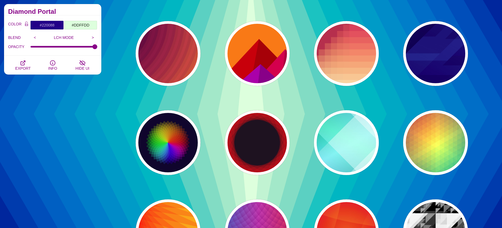
scroll to position [2297, 0]
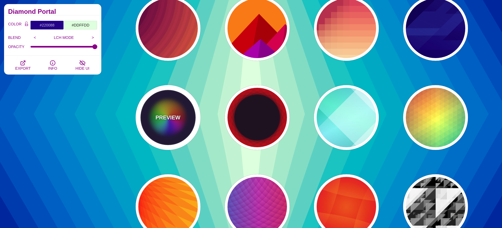
click at [167, 116] on p "PREVIEW" at bounding box center [167, 117] width 25 height 8
type input "#0C092B"
type input "#FF0000"
type input "#00DDFF"
type input "#FFFF00"
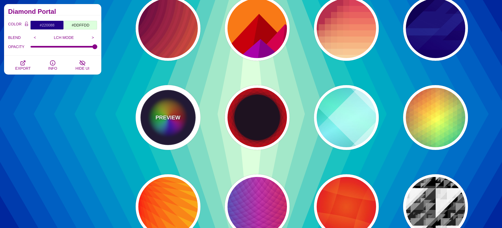
type input "0"
type input "0.2"
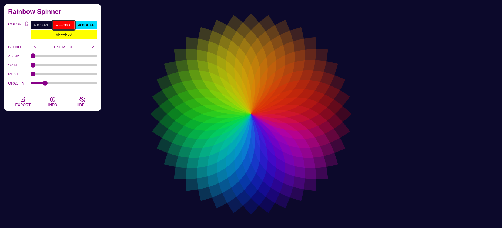
click at [65, 26] on input "#FF0000" at bounding box center [64, 25] width 22 height 9
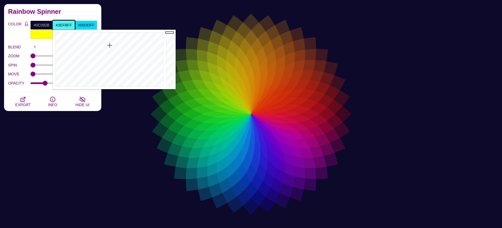
drag, startPoint x: 126, startPoint y: 55, endPoint x: 110, endPoint y: 45, distance: 19.5
click at [110, 45] on div at bounding box center [109, 59] width 112 height 59
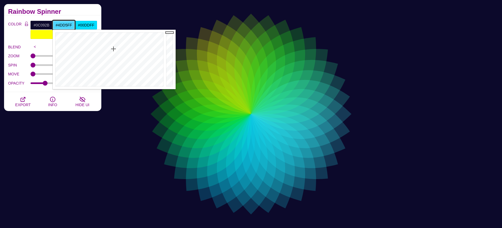
drag, startPoint x: 110, startPoint y: 45, endPoint x: 113, endPoint y: 49, distance: 5.0
click at [113, 49] on div at bounding box center [109, 59] width 112 height 59
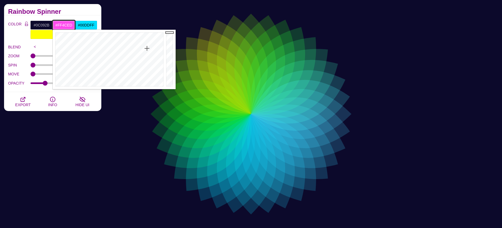
type input "#FF4AED"
click at [147, 48] on div at bounding box center [109, 59] width 112 height 59
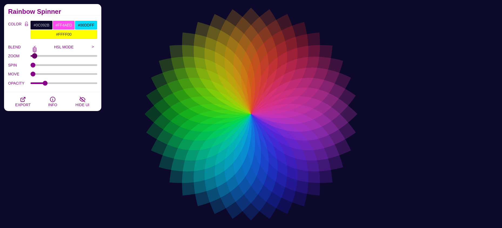
type input "3"
click at [35, 57] on input "ZOOM" at bounding box center [64, 56] width 67 height 2
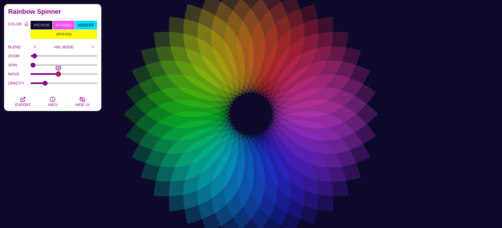
drag, startPoint x: 37, startPoint y: 74, endPoint x: 58, endPoint y: 74, distance: 20.8
type input "41"
click at [58, 74] on input "MOVE" at bounding box center [64, 74] width 67 height 2
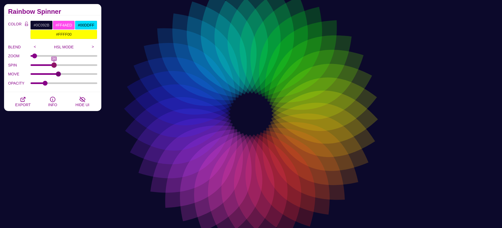
drag, startPoint x: 38, startPoint y: 66, endPoint x: 54, endPoint y: 66, distance: 15.7
type input "34"
click at [54, 66] on input "SPIN" at bounding box center [64, 65] width 67 height 2
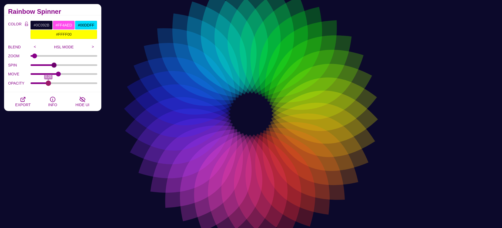
drag, startPoint x: 42, startPoint y: 83, endPoint x: 48, endPoint y: 83, distance: 5.9
type input "0.25"
click at [48, 83] on input "OPACITY" at bounding box center [64, 83] width 67 height 2
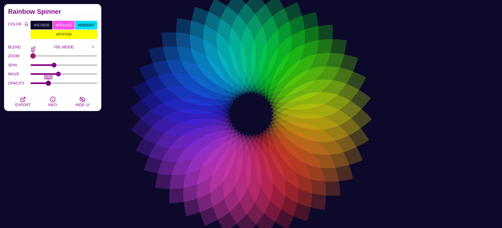
drag, startPoint x: 35, startPoint y: 56, endPoint x: 26, endPoint y: 57, distance: 8.4
type input "0"
click at [31, 57] on input "ZOOM" at bounding box center [64, 56] width 67 height 2
click at [22, 101] on icon "button" at bounding box center [23, 99] width 6 height 6
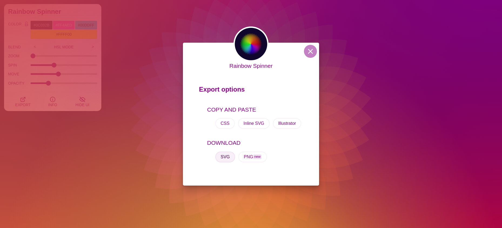
click at [226, 157] on button "SVG" at bounding box center [225, 157] width 20 height 11
drag, startPoint x: 306, startPoint y: 53, endPoint x: 310, endPoint y: 48, distance: 6.1
click at [306, 53] on button at bounding box center [310, 51] width 13 height 13
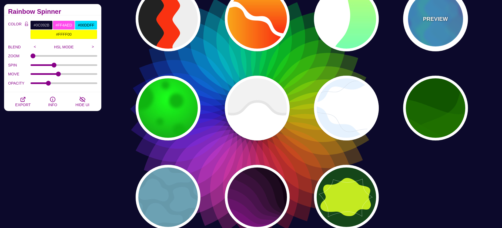
scroll to position [3567, 0]
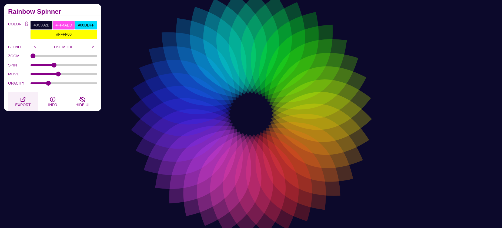
click at [23, 102] on icon "button" at bounding box center [23, 99] width 4 height 4
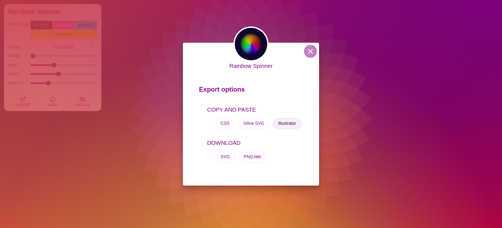
click at [289, 123] on button "Illustrator" at bounding box center [287, 123] width 29 height 11
click at [286, 122] on button "Illustrator" at bounding box center [287, 123] width 29 height 11
drag, startPoint x: 310, startPoint y: 47, endPoint x: 319, endPoint y: 52, distance: 9.7
click at [310, 47] on button at bounding box center [310, 51] width 13 height 13
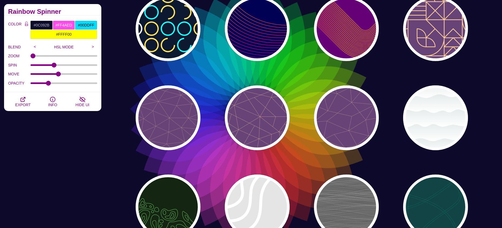
scroll to position [2729, 0]
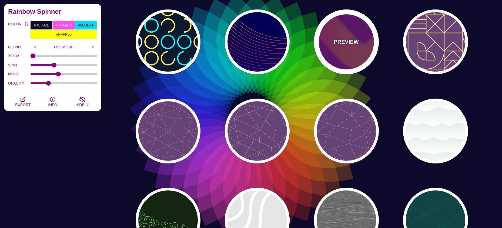
click at [343, 42] on p "PREVIEW" at bounding box center [346, 42] width 25 height 8
type input "#660077"
type input "#FFBB00"
type input "#0000FF"
type input "1"
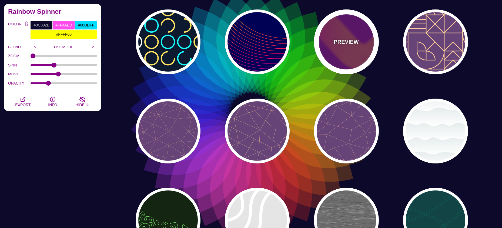
type input "2"
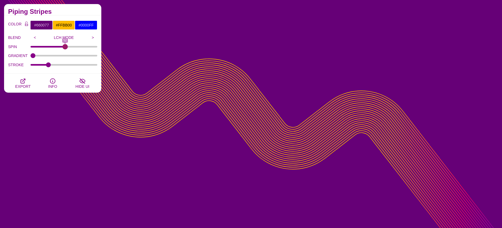
drag, startPoint x: 34, startPoint y: 46, endPoint x: 65, endPoint y: 50, distance: 31.3
type input "52"
click at [65, 48] on input "SPIN" at bounding box center [64, 47] width 67 height 2
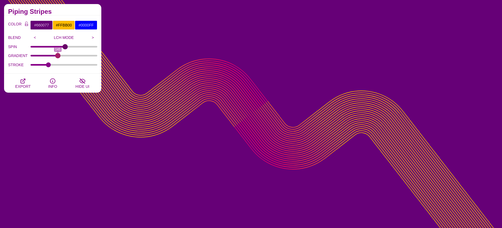
drag, startPoint x: 35, startPoint y: 55, endPoint x: 58, endPoint y: 57, distance: 23.1
type input "145"
click at [58, 57] on input "GRADIENT" at bounding box center [64, 56] width 67 height 2
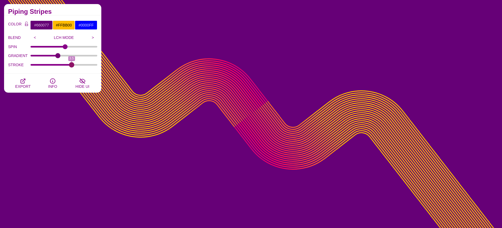
drag, startPoint x: 57, startPoint y: 64, endPoint x: 71, endPoint y: 66, distance: 14.4
type input "3.5"
click at [71, 66] on input "STROKE" at bounding box center [64, 65] width 67 height 2
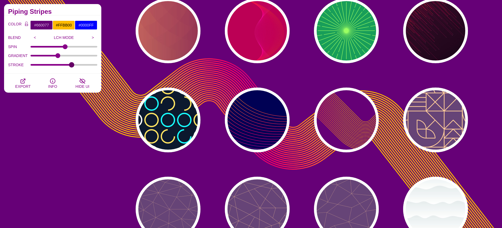
scroll to position [2648, 0]
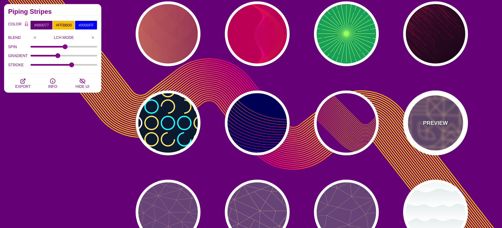
click at [435, 123] on p "PREVIEW" at bounding box center [435, 123] width 25 height 8
type input "#664477"
type input "#FFCC99"
type input "2"
type input "1"
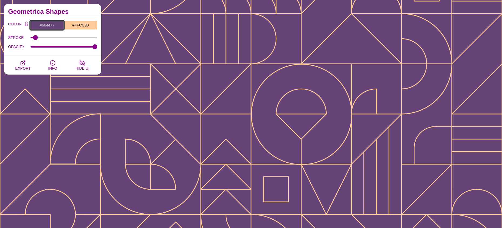
click at [51, 25] on input "#664477" at bounding box center [47, 25] width 34 height 9
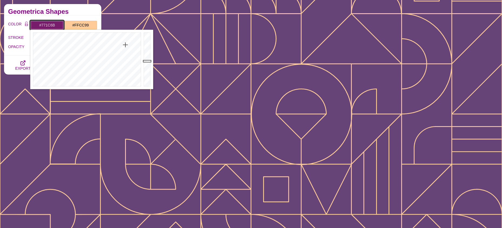
type input "#771C69"
drag, startPoint x: 119, startPoint y: 51, endPoint x: 126, endPoint y: 45, distance: 8.8
click at [126, 45] on div at bounding box center [86, 59] width 112 height 59
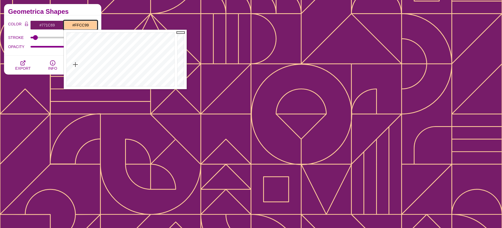
click at [79, 24] on input "#FFCC99" at bounding box center [81, 25] width 34 height 9
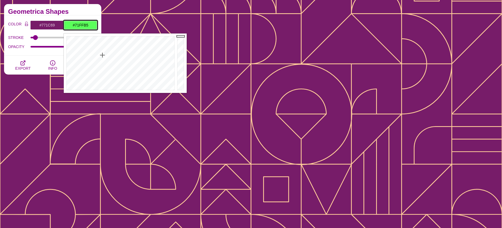
scroll to position [2621, 0]
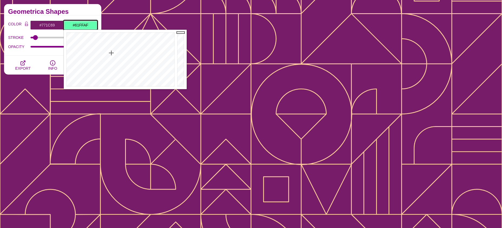
drag, startPoint x: 99, startPoint y: 49, endPoint x: 111, endPoint y: 53, distance: 13.3
click at [111, 53] on div at bounding box center [120, 59] width 112 height 59
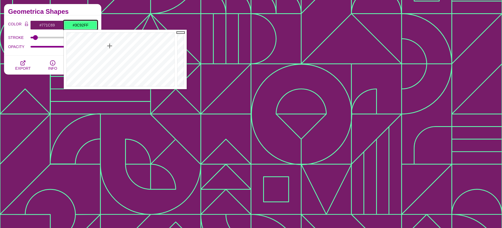
type input "#3C8CFF"
drag, startPoint x: 110, startPoint y: 46, endPoint x: 131, endPoint y: 45, distance: 21.4
click at [131, 45] on div at bounding box center [120, 59] width 112 height 59
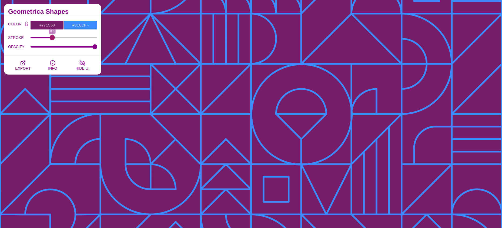
drag, startPoint x: 37, startPoint y: 38, endPoint x: 52, endPoint y: 39, distance: 15.5
type input "8.5"
click at [52, 39] on input "STROKE" at bounding box center [64, 37] width 67 height 2
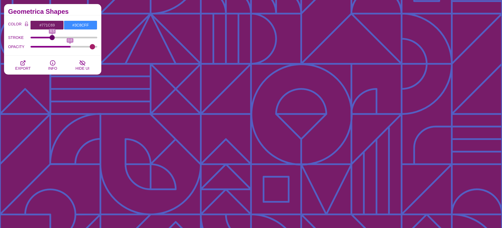
type input "1"
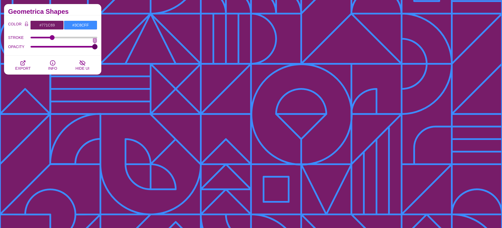
drag, startPoint x: 95, startPoint y: 48, endPoint x: 126, endPoint y: 44, distance: 32.1
click at [98, 48] on input "OPACITY" at bounding box center [64, 47] width 67 height 2
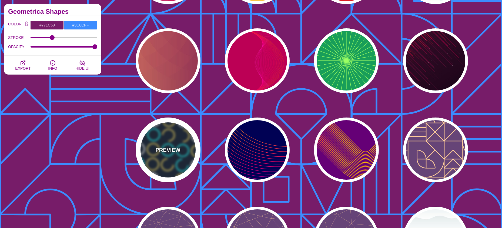
click at [152, 142] on div "PREVIEW" at bounding box center [168, 150] width 65 height 65
type input "#0C192E"
type input "#17FFFF"
type input "#FFFFFF"
type input "#FFE261"
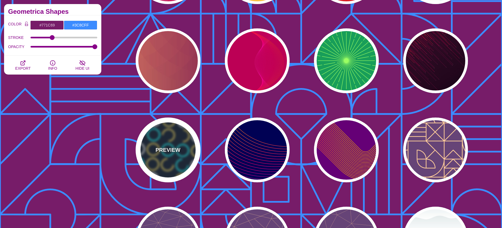
type input "0"
type input "15"
type input "1"
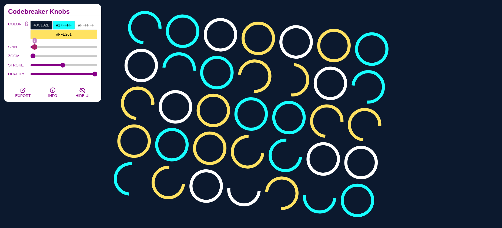
type input "0"
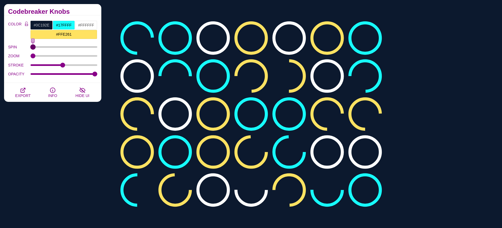
drag, startPoint x: 34, startPoint y: 47, endPoint x: 26, endPoint y: 49, distance: 8.0
click at [31, 48] on input "SPIN" at bounding box center [64, 47] width 67 height 2
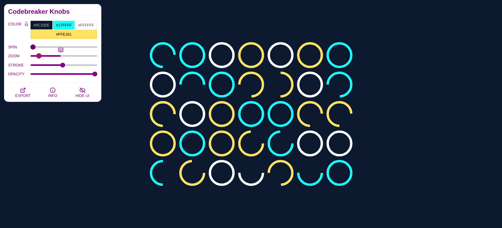
type input "0"
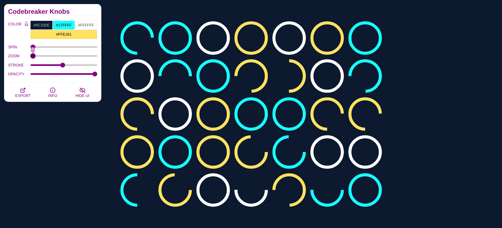
drag, startPoint x: 33, startPoint y: 55, endPoint x: 46, endPoint y: 61, distance: 13.9
click at [31, 55] on input "ZOOM" at bounding box center [64, 56] width 67 height 2
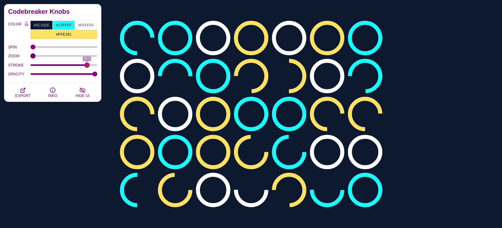
drag, startPoint x: 59, startPoint y: 65, endPoint x: 87, endPoint y: 65, distance: 27.6
type input "26.3"
click at [87, 65] on input "STROKE" at bounding box center [64, 65] width 67 height 2
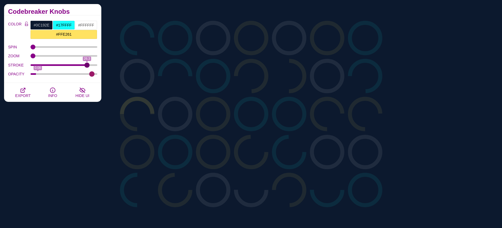
type input "1"
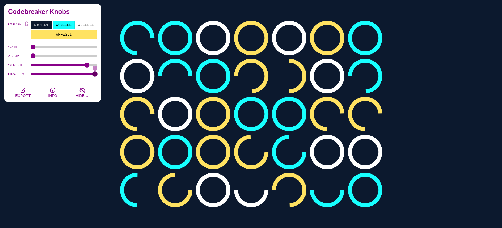
drag, startPoint x: 94, startPoint y: 74, endPoint x: 123, endPoint y: 76, distance: 29.0
click at [98, 75] on input "OPACITY" at bounding box center [64, 74] width 67 height 2
click at [71, 35] on input "#FFE261" at bounding box center [63, 34] width 67 height 9
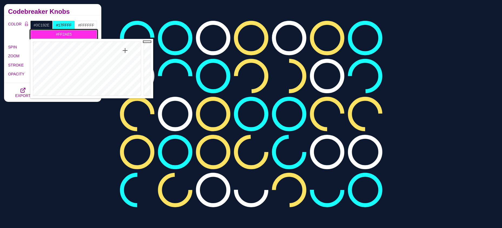
type input "#FF29E5"
drag, startPoint x: 120, startPoint y: 55, endPoint x: 125, endPoint y: 50, distance: 7.3
click at [125, 50] on div at bounding box center [86, 68] width 112 height 59
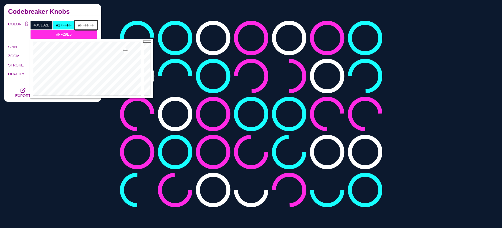
click at [87, 25] on input "#FFFFFF" at bounding box center [86, 25] width 22 height 9
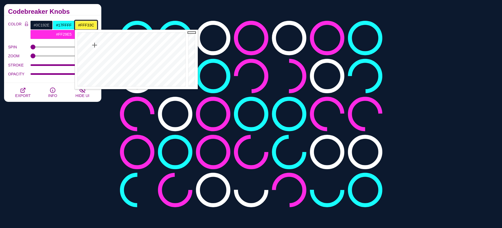
drag, startPoint x: 103, startPoint y: 48, endPoint x: 95, endPoint y: 45, distance: 9.3
click at [95, 45] on div at bounding box center [131, 59] width 112 height 59
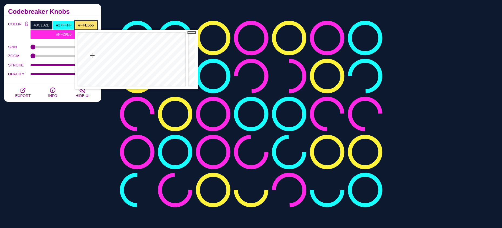
type input "#FFE864"
drag, startPoint x: 95, startPoint y: 45, endPoint x: 93, endPoint y: 54, distance: 8.3
click at [93, 54] on div at bounding box center [131, 59] width 112 height 59
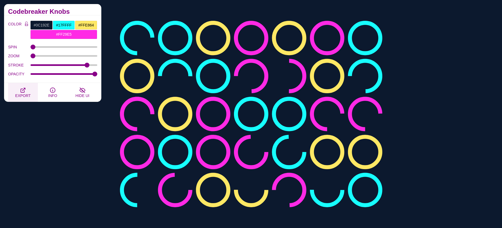
click at [24, 91] on icon "button" at bounding box center [23, 90] width 4 height 4
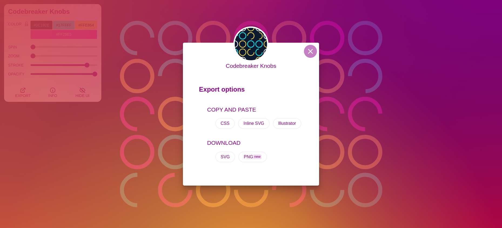
click at [24, 90] on div "Codebreaker Knobs Export options COPY AND PASTE CSS Inline SVG Illustrator DOWN…" at bounding box center [251, 114] width 502 height 228
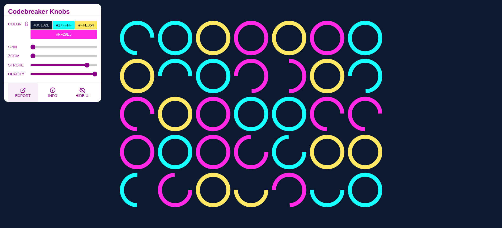
click at [25, 92] on icon "button" at bounding box center [23, 90] width 6 height 6
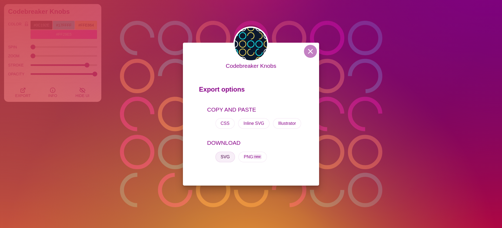
click at [230, 155] on button "SVG" at bounding box center [225, 157] width 20 height 11
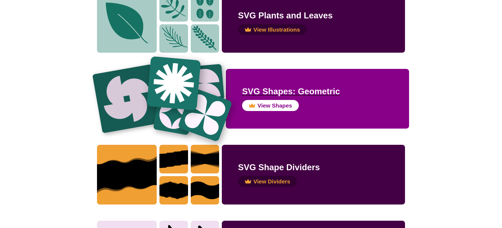
scroll to position [486, 0]
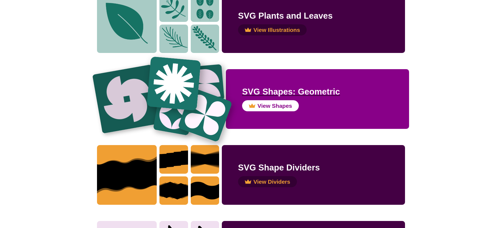
click at [161, 105] on img at bounding box center [174, 83] width 54 height 54
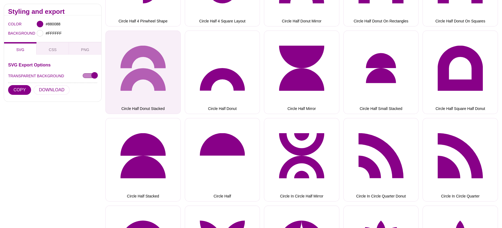
scroll to position [540, 0]
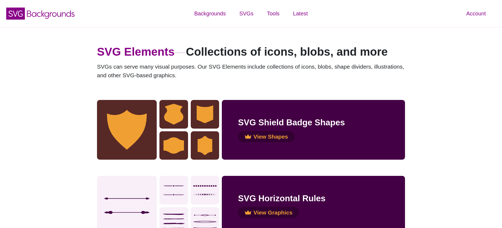
scroll to position [486, 0]
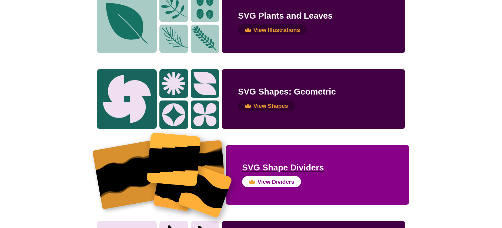
click at [137, 165] on img at bounding box center [126, 174] width 69 height 69
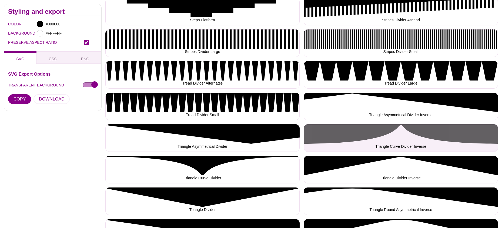
scroll to position [1513, 0]
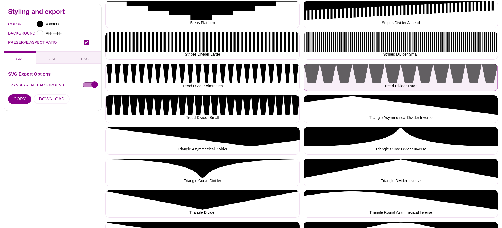
click at [419, 70] on button "Tread Divider Large" at bounding box center [401, 78] width 194 height 28
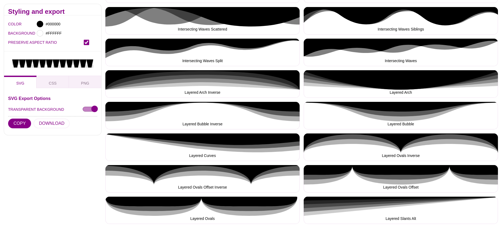
scroll to position [0, 0]
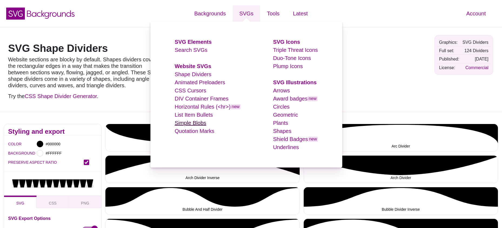
click at [197, 123] on link "Simple Blobs" at bounding box center [191, 123] width 32 height 6
click at [282, 129] on link "Shapes" at bounding box center [282, 131] width 18 height 6
click at [282, 116] on link "Geometric" at bounding box center [285, 115] width 25 height 6
click at [285, 107] on link "Circles" at bounding box center [281, 107] width 16 height 6
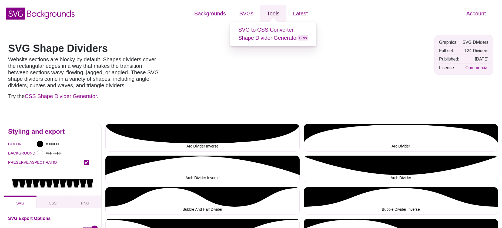
click at [272, 15] on link "Tools" at bounding box center [273, 13] width 26 height 16
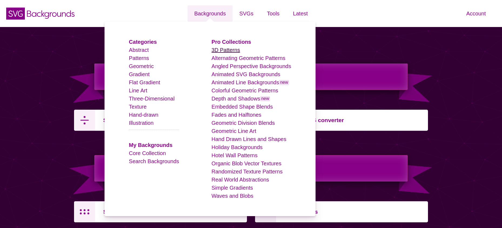
click at [226, 50] on link "3D Patterns" at bounding box center [226, 50] width 29 height 6
click at [230, 132] on link "Geometric Line Art" at bounding box center [234, 131] width 45 height 6
click at [231, 124] on link "Geometric Division Blends" at bounding box center [244, 123] width 64 height 6
click at [249, 115] on link "Fades and Halftones" at bounding box center [237, 115] width 50 height 6
click at [233, 196] on link "Waves and Blobs" at bounding box center [233, 196] width 42 height 6
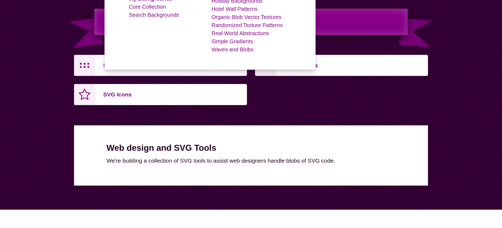
scroll to position [81, 0]
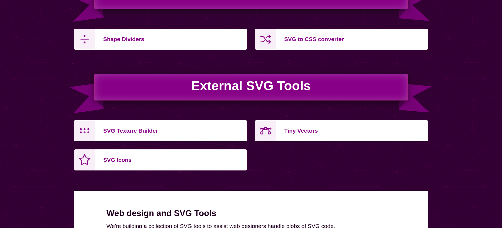
click at [431, 71] on div "SVG Tools Shape Dividers SVG to CSS converter External SVG Tools SVG Texture Bu…" at bounding box center [251, 64] width 362 height 221
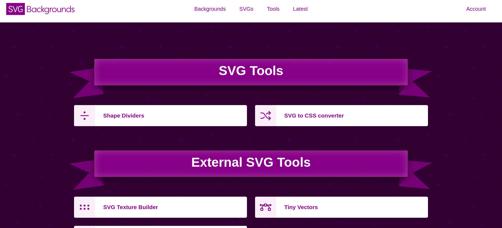
scroll to position [0, 0]
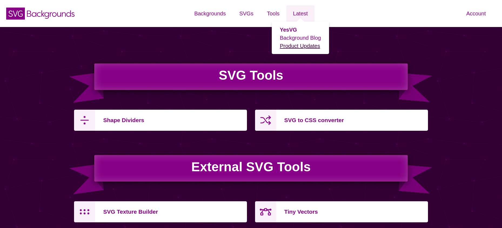
click at [307, 48] on link "Product Updates" at bounding box center [300, 46] width 40 height 6
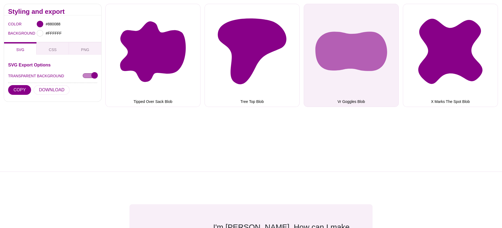
scroll to position [1108, 0]
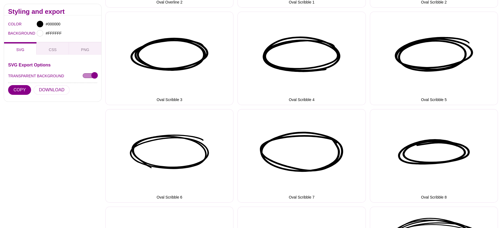
scroll to position [1054, 0]
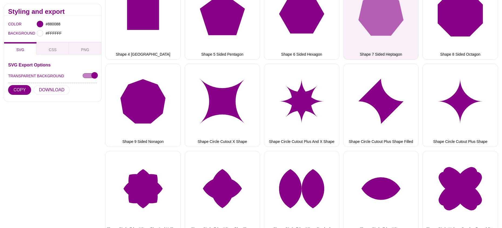
scroll to position [3137, 0]
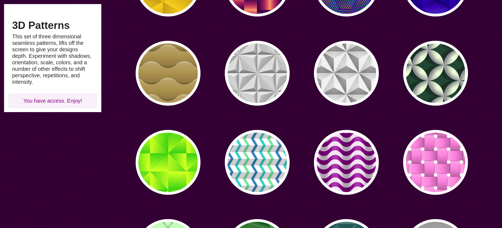
scroll to position [108, 0]
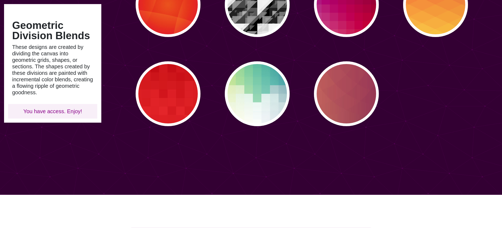
scroll to position [270, 0]
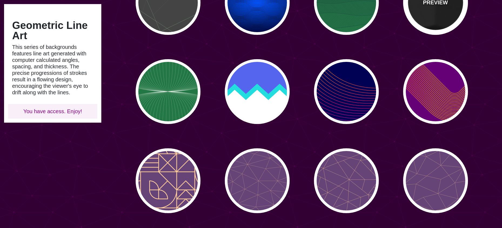
scroll to position [270, 0]
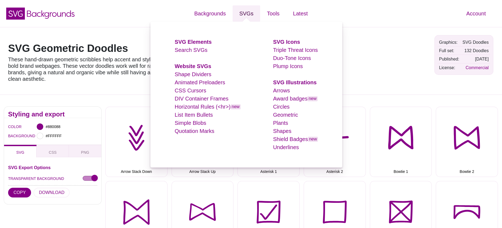
click at [246, 13] on link "SVGs" at bounding box center [247, 13] width 28 height 16
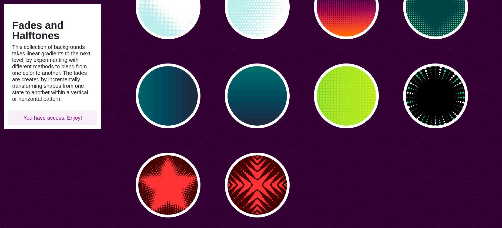
scroll to position [270, 0]
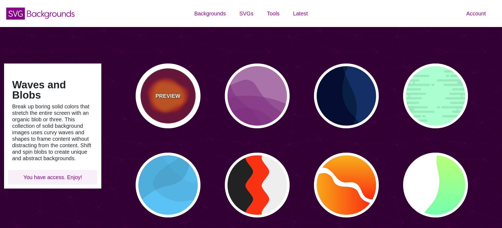
click at [171, 95] on p "PREVIEW" at bounding box center [167, 96] width 25 height 8
type input "#770033"
type input "#FF0000"
type input "#FF7700"
type input "0"
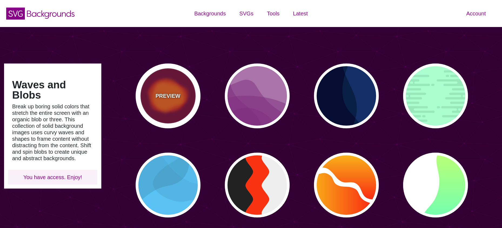
type input "2000"
type input "0.5"
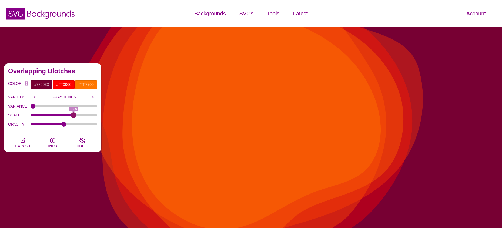
drag, startPoint x: 94, startPoint y: 115, endPoint x: 74, endPoint y: 116, distance: 20.6
type input "1380"
click at [74, 116] on input "SCALE" at bounding box center [64, 115] width 67 height 2
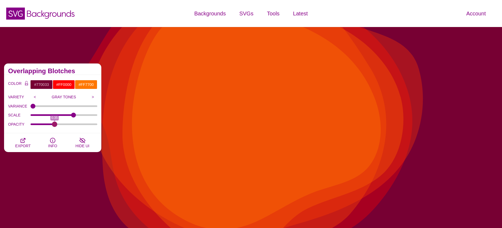
drag, startPoint x: 64, startPoint y: 123, endPoint x: 55, endPoint y: 123, distance: 9.7
type input "0.35"
click at [55, 123] on input "OPACITY" at bounding box center [64, 124] width 67 height 2
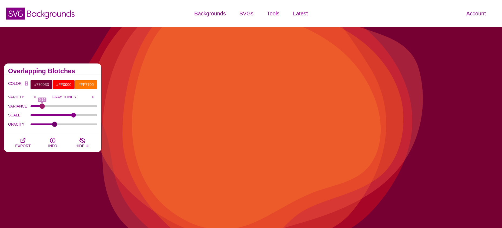
drag, startPoint x: 33, startPoint y: 106, endPoint x: 42, endPoint y: 106, distance: 9.7
type input "0.15"
click at [42, 106] on input "VARIANCE" at bounding box center [64, 106] width 67 height 2
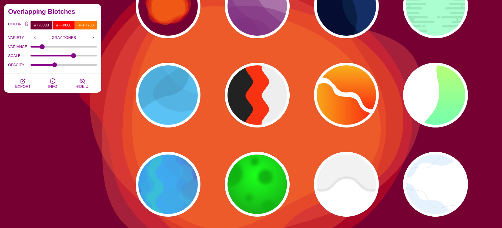
scroll to position [54, 0]
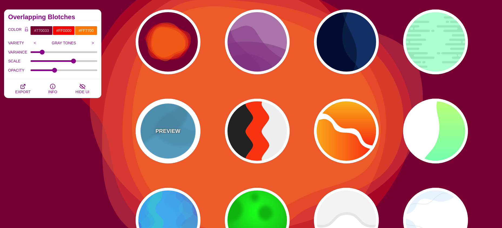
click at [166, 131] on p "PREVIEW" at bounding box center [167, 131] width 25 height 8
type input "#44CCFF"
type input "#000000"
type input "0"
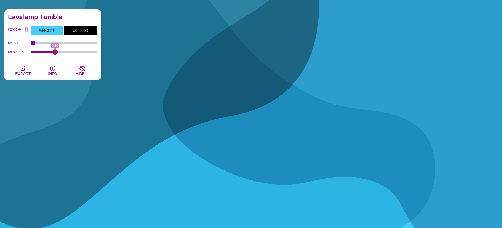
drag, startPoint x: 44, startPoint y: 52, endPoint x: 55, endPoint y: 54, distance: 11.5
type input "0.36"
click at [55, 53] on input "OPACITY" at bounding box center [64, 52] width 67 height 2
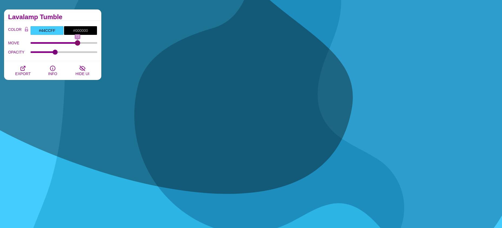
drag, startPoint x: 35, startPoint y: 42, endPoint x: 78, endPoint y: 43, distance: 43.0
type input "72"
click at [78, 43] on input "MOVE" at bounding box center [64, 43] width 67 height 2
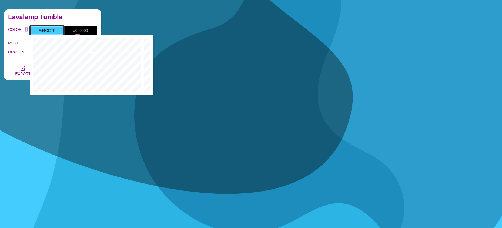
click at [51, 29] on input "#44CCFF" at bounding box center [47, 30] width 34 height 9
drag, startPoint x: 59, startPoint y: 50, endPoint x: 55, endPoint y: 44, distance: 7.0
click at [42, 52] on div at bounding box center [86, 64] width 112 height 59
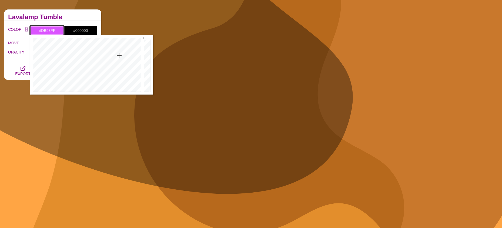
drag, startPoint x: 69, startPoint y: 58, endPoint x: 119, endPoint y: 55, distance: 50.1
click at [119, 55] on div at bounding box center [86, 64] width 112 height 59
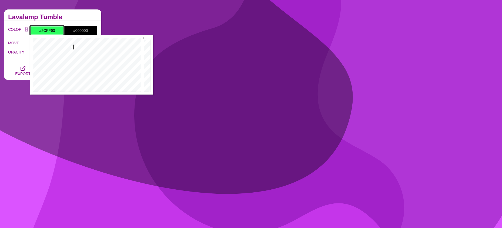
drag, startPoint x: 113, startPoint y: 54, endPoint x: 74, endPoint y: 47, distance: 40.6
click at [74, 47] on div at bounding box center [86, 64] width 112 height 59
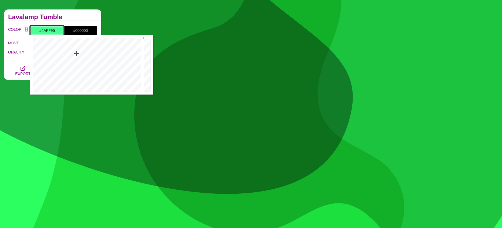
drag, startPoint x: 73, startPoint y: 47, endPoint x: 76, endPoint y: 54, distance: 7.3
click at [76, 54] on div at bounding box center [86, 64] width 112 height 59
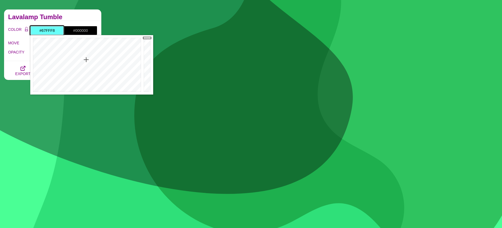
drag, startPoint x: 76, startPoint y: 54, endPoint x: 86, endPoint y: 59, distance: 11.4
click at [86, 59] on div at bounding box center [86, 64] width 112 height 59
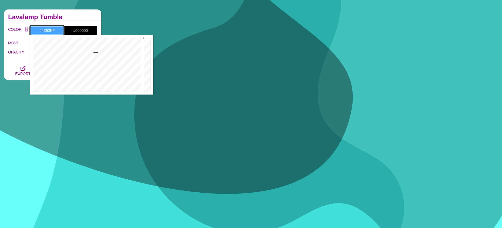
drag, startPoint x: 86, startPoint y: 60, endPoint x: 97, endPoint y: 52, distance: 13.8
click at [97, 52] on div at bounding box center [86, 64] width 112 height 59
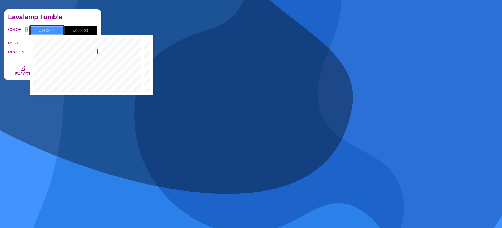
type input "#55C7FF"
drag, startPoint x: 97, startPoint y: 52, endPoint x: 93, endPoint y: 56, distance: 5.5
click at [93, 56] on div at bounding box center [86, 64] width 112 height 59
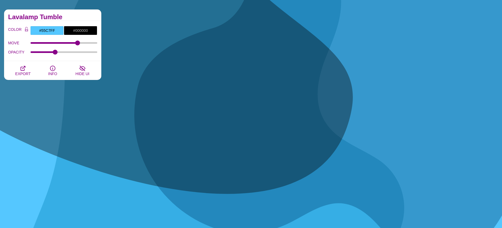
click at [80, 17] on h2 "Lavalamp Tumble" at bounding box center [52, 17] width 89 height 4
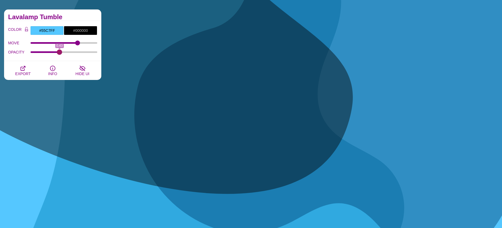
drag, startPoint x: 57, startPoint y: 52, endPoint x: 59, endPoint y: 53, distance: 2.8
type input "0.43"
click at [59, 53] on input "OPACITY" at bounding box center [64, 52] width 67 height 2
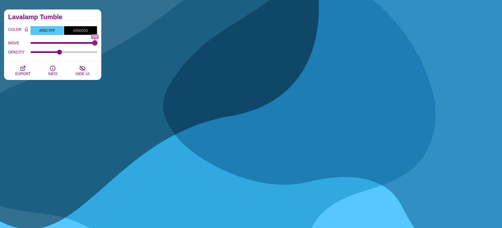
drag, startPoint x: 77, startPoint y: 42, endPoint x: 102, endPoint y: 44, distance: 24.7
type input "100"
click at [98, 44] on input "MOVE" at bounding box center [64, 43] width 67 height 2
click at [24, 69] on icon "button" at bounding box center [23, 68] width 4 height 4
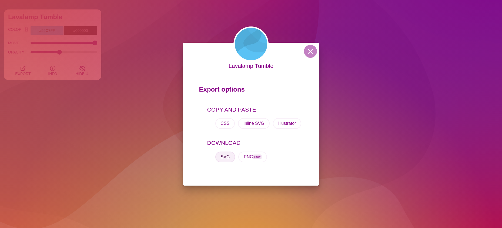
click at [228, 159] on button "SVG" at bounding box center [225, 157] width 20 height 11
click at [251, 152] on button "PNG new" at bounding box center [252, 157] width 29 height 11
click at [313, 52] on button at bounding box center [310, 51] width 13 height 13
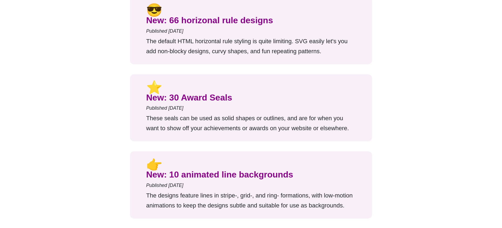
scroll to position [189, 0]
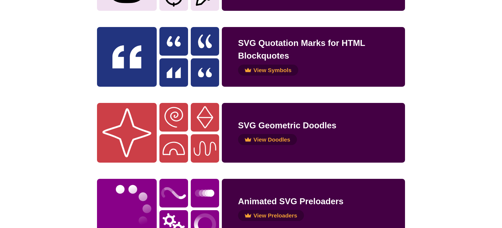
scroll to position [757, 0]
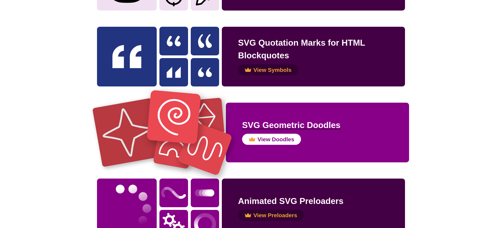
click at [281, 125] on h2 "SVG Geometric Doodles" at bounding box center [317, 125] width 151 height 13
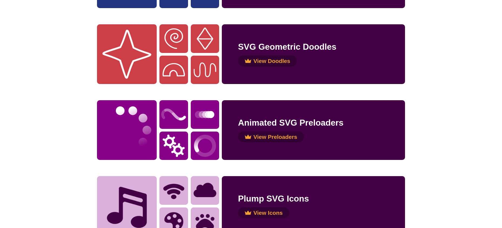
scroll to position [838, 0]
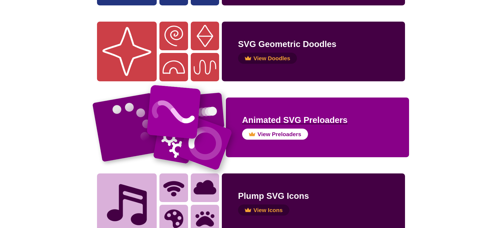
click at [279, 120] on h2 "Animated SVG Preloaders" at bounding box center [317, 120] width 151 height 13
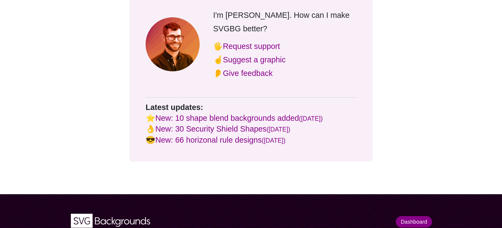
scroll to position [1297, 0]
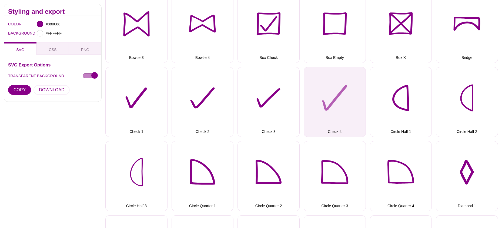
scroll to position [189, 0]
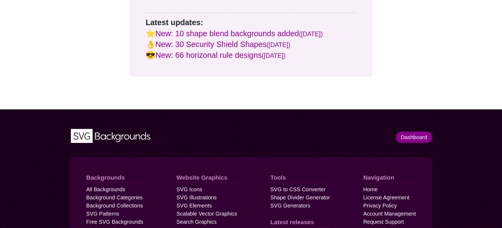
scroll to position [973, 0]
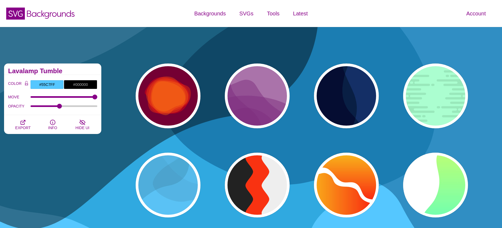
scroll to position [54, 0]
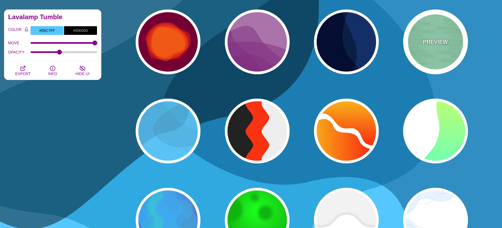
click at [434, 41] on p "PREVIEW" at bounding box center [435, 42] width 25 height 8
type input "#A6FFD0"
type input "#96E6BC"
type input "0"
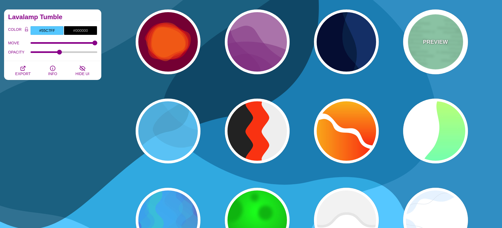
type input "0"
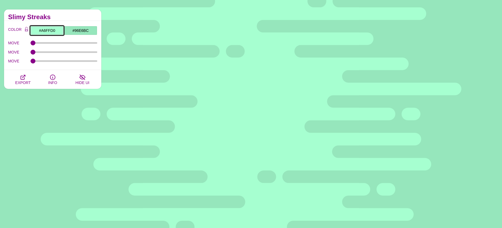
click at [47, 30] on input "#A6FFD0" at bounding box center [47, 30] width 34 height 9
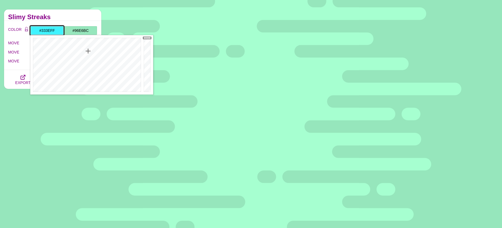
type input "#3533FF"
drag, startPoint x: 88, startPoint y: 51, endPoint x: 105, endPoint y: 49, distance: 17.2
click at [105, 49] on div at bounding box center [86, 64] width 112 height 59
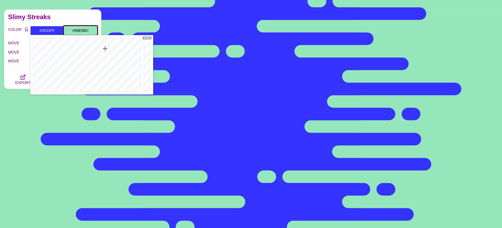
click at [82, 30] on input "#96E6BC" at bounding box center [81, 30] width 34 height 9
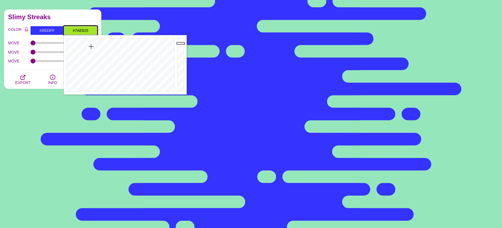
type input "#73E627"
drag, startPoint x: 93, startPoint y: 55, endPoint x: 95, endPoint y: 47, distance: 8.3
click at [95, 47] on div at bounding box center [120, 64] width 112 height 59
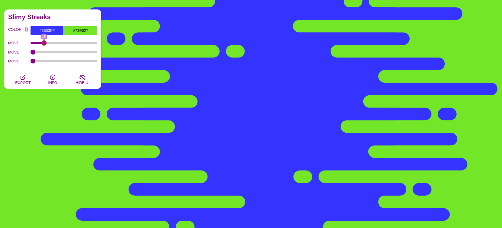
drag, startPoint x: 33, startPoint y: 44, endPoint x: 44, endPoint y: 43, distance: 11.1
type input "18"
click at [44, 43] on input "MOVE" at bounding box center [64, 43] width 67 height 2
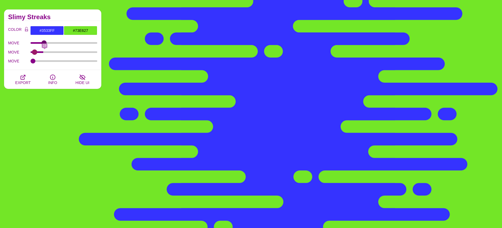
type input "0"
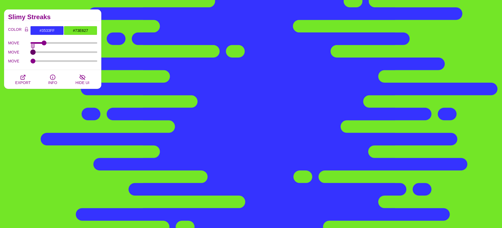
drag, startPoint x: 32, startPoint y: 52, endPoint x: 1, endPoint y: 52, distance: 30.8
click at [31, 52] on input "MOVE" at bounding box center [64, 52] width 67 height 2
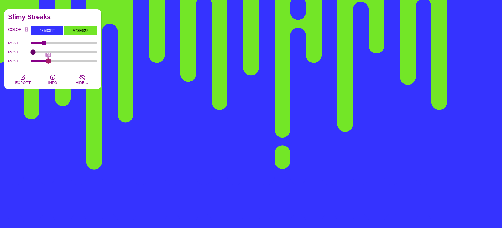
drag, startPoint x: 32, startPoint y: 62, endPoint x: 48, endPoint y: 62, distance: 15.9
type input "25"
click at [48, 62] on input "MOVE" at bounding box center [64, 61] width 67 height 2
type input "23"
click at [47, 44] on input "MOVE" at bounding box center [64, 43] width 67 height 2
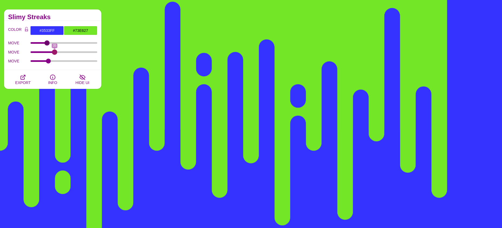
drag, startPoint x: 32, startPoint y: 51, endPoint x: 54, endPoint y: 52, distance: 21.9
type input "35"
click at [54, 52] on input "MOVE" at bounding box center [64, 52] width 67 height 2
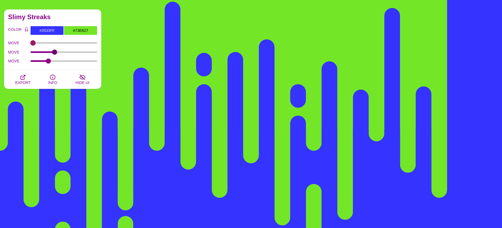
drag, startPoint x: 46, startPoint y: 44, endPoint x: 51, endPoint y: 62, distance: 18.3
type input "0"
click at [33, 44] on input "MOVE" at bounding box center [64, 43] width 67 height 2
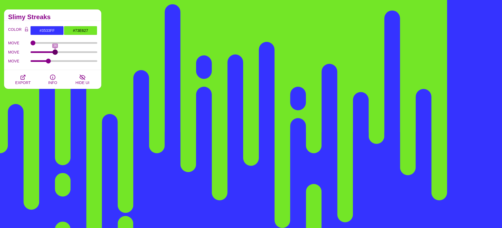
type input "36"
click at [55, 51] on input "MOVE" at bounding box center [64, 52] width 67 height 2
click at [23, 81] on span "EXPORT" at bounding box center [22, 83] width 15 height 4
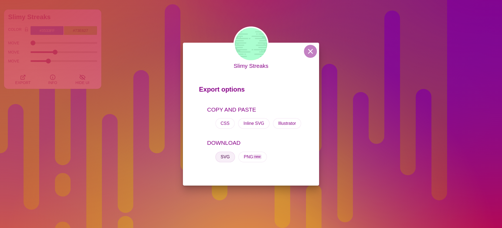
click at [225, 158] on button "SVG" at bounding box center [225, 157] width 20 height 11
click at [308, 51] on button at bounding box center [310, 51] width 13 height 13
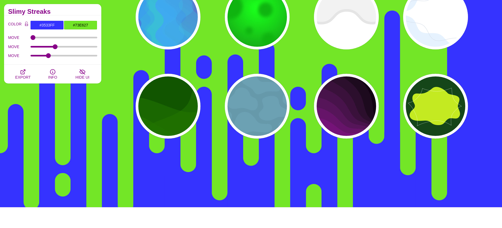
scroll to position [243, 0]
